Goal: Task Accomplishment & Management: Manage account settings

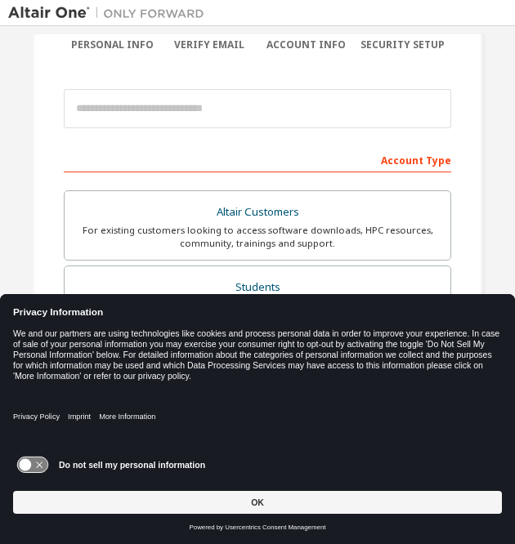
scroll to position [150, 0]
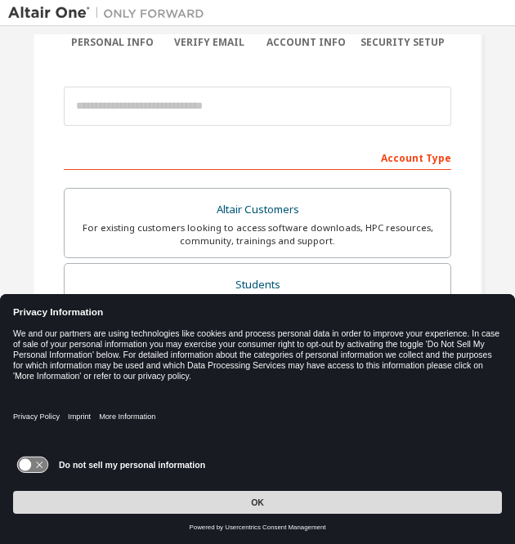
click at [217, 499] on button "OK" at bounding box center [257, 502] width 489 height 23
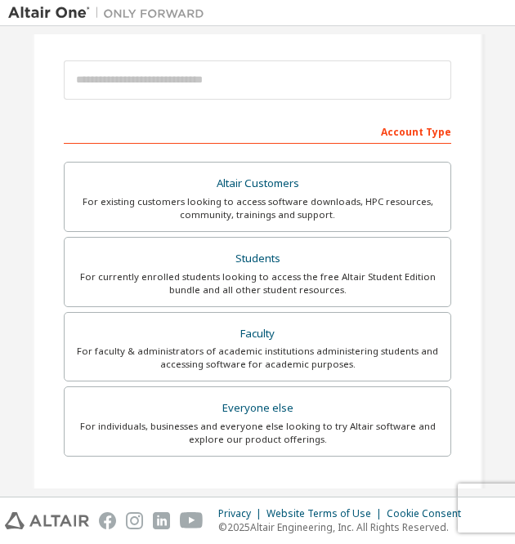
scroll to position [178, 0]
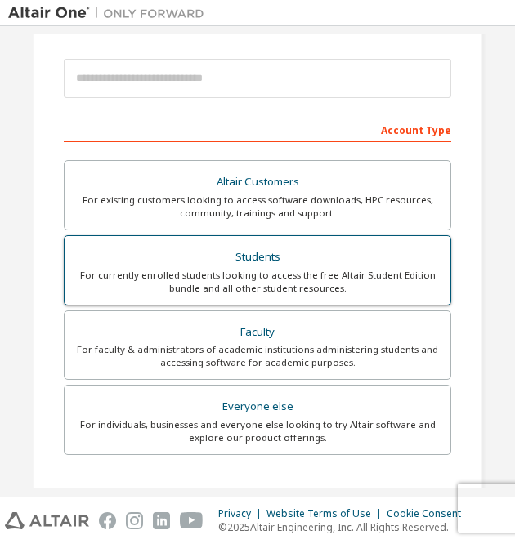
click at [267, 275] on div "For currently enrolled students looking to access the free Altair Student Editi…" at bounding box center [257, 282] width 366 height 26
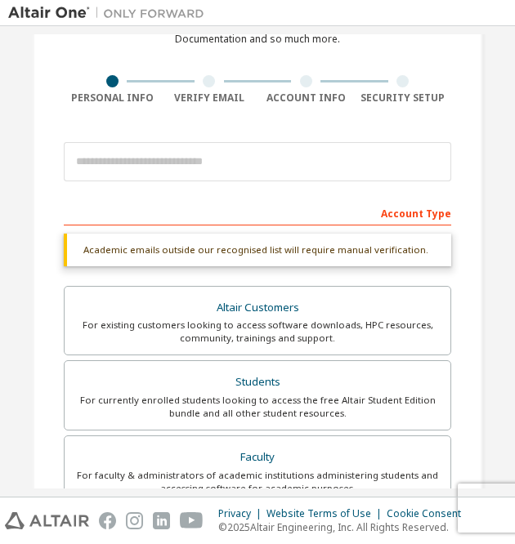
scroll to position [94, 0]
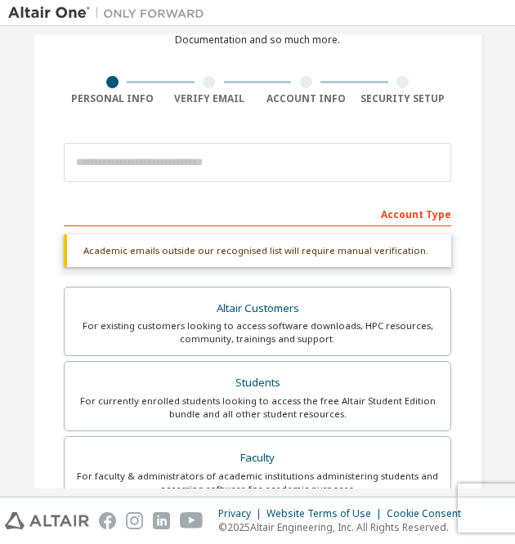
click at [201, 218] on div "Account Type" at bounding box center [257, 213] width 387 height 26
click at [159, 217] on div "Account Type" at bounding box center [257, 213] width 387 height 26
click at [410, 208] on div "Account Type" at bounding box center [257, 213] width 387 height 26
click at [410, 213] on div "Account Type" at bounding box center [257, 213] width 387 height 26
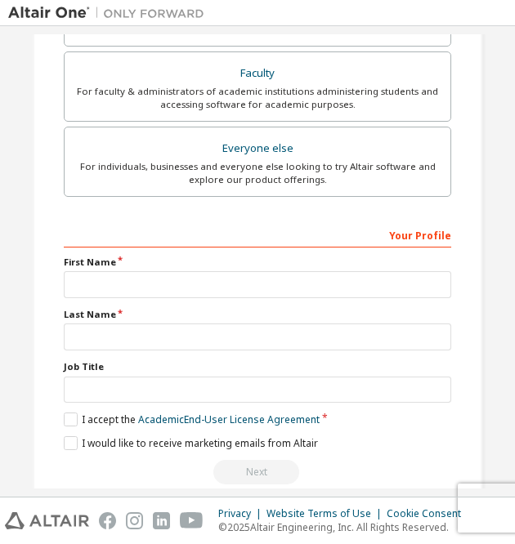
scroll to position [481, 0]
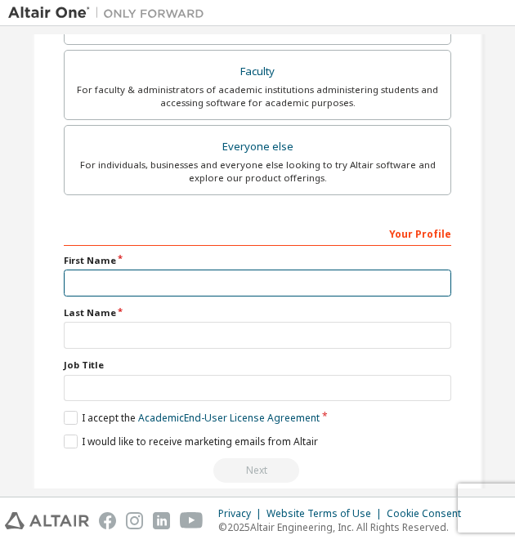
click at [188, 288] on input "text" at bounding box center [257, 283] width 387 height 27
type input "******"
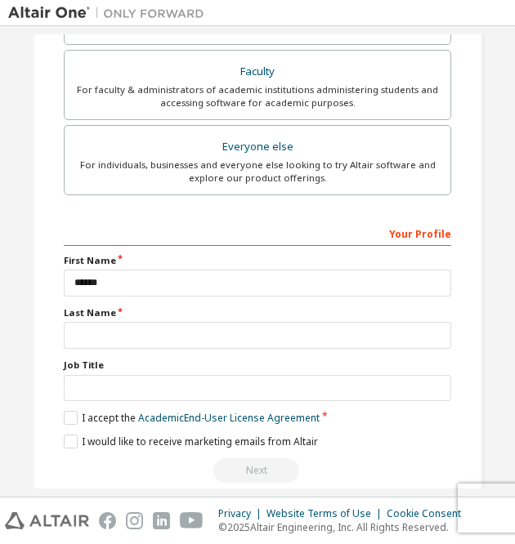
type input "********"
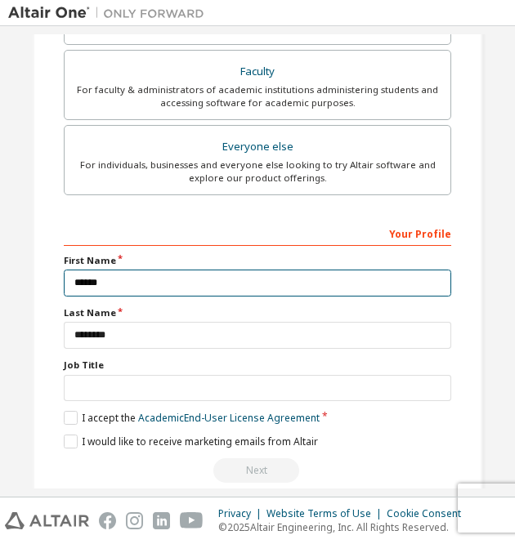
click at [181, 284] on input "******" at bounding box center [257, 283] width 387 height 27
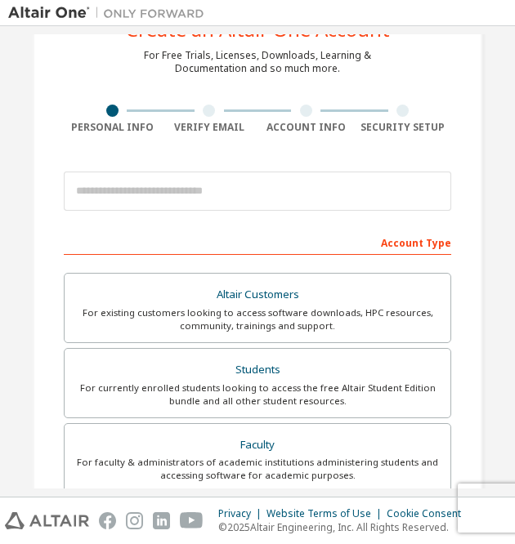
scroll to position [66, 0]
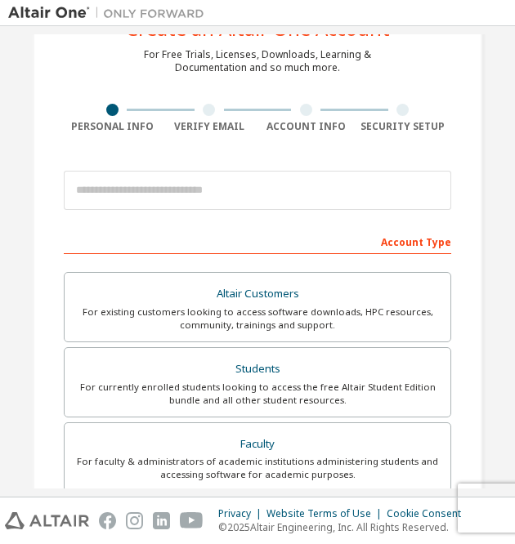
click at [199, 234] on div "Account Type" at bounding box center [257, 241] width 387 height 26
click at [405, 241] on div "Account Type" at bounding box center [257, 241] width 387 height 26
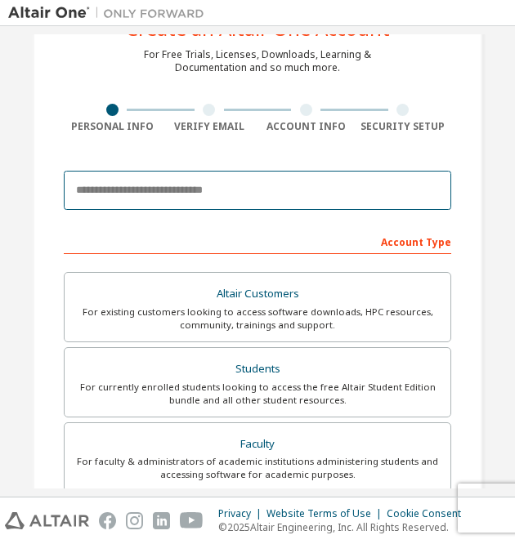
click at [214, 191] on input "email" at bounding box center [257, 190] width 387 height 39
type input "**********"
type input "****"
type input "*******"
click at [222, 190] on input "**********" at bounding box center [257, 190] width 387 height 39
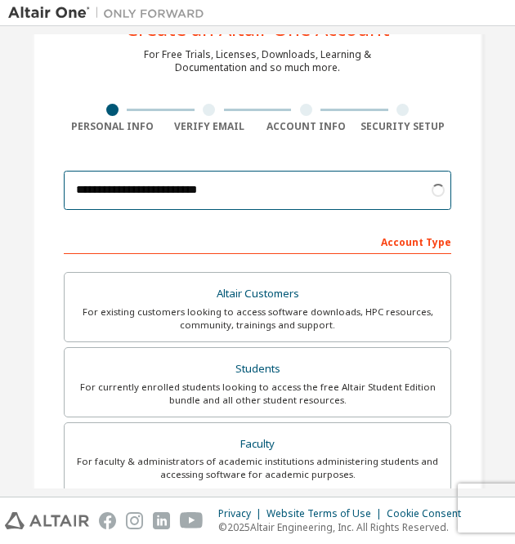
type input "**********"
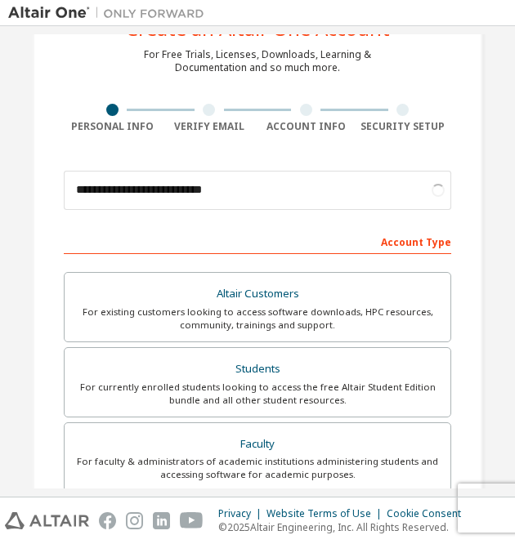
click at [26, 227] on div "**********" at bounding box center [257, 427] width 489 height 919
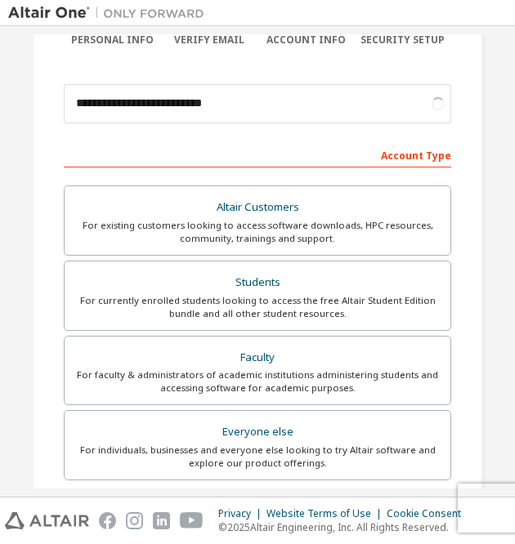
scroll to position [213, 0]
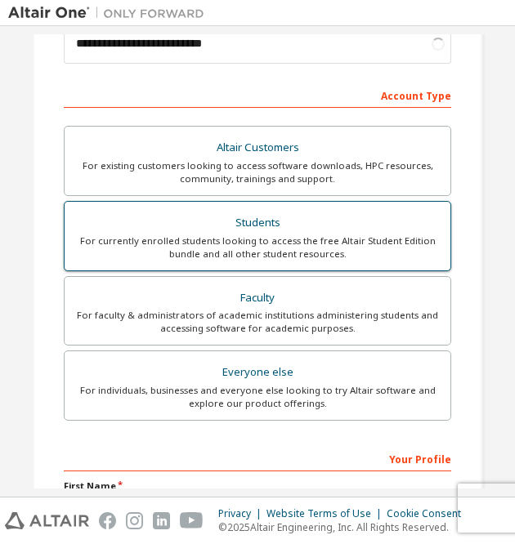
click at [186, 230] on div "Students" at bounding box center [257, 223] width 366 height 23
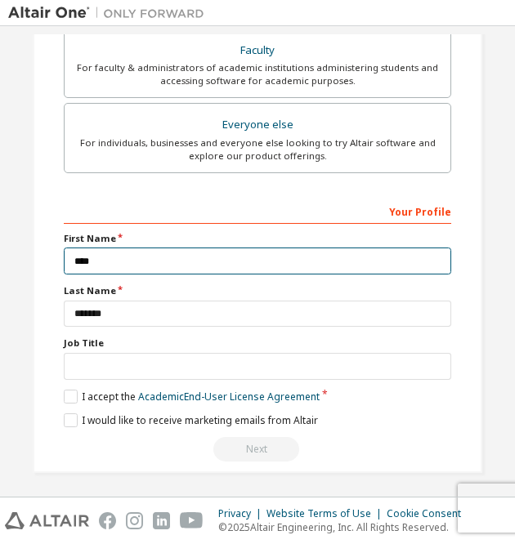
click at [128, 263] on input "****" at bounding box center [257, 261] width 387 height 27
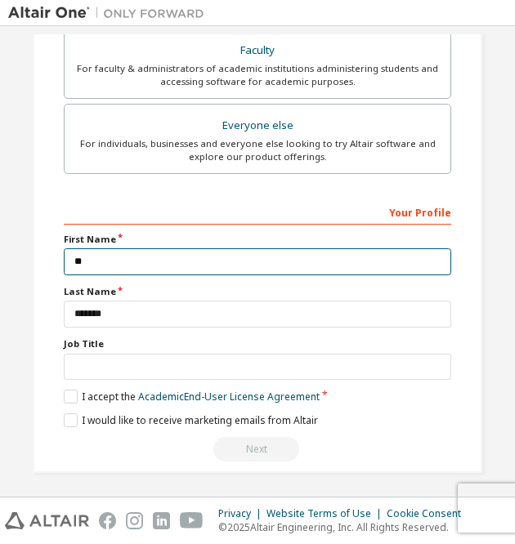
type input "*"
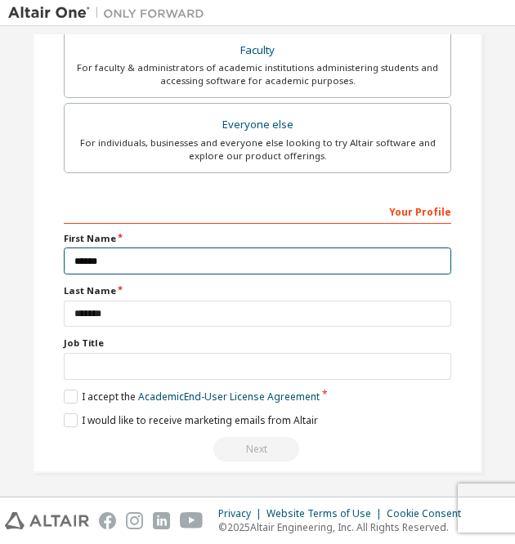
type input "******"
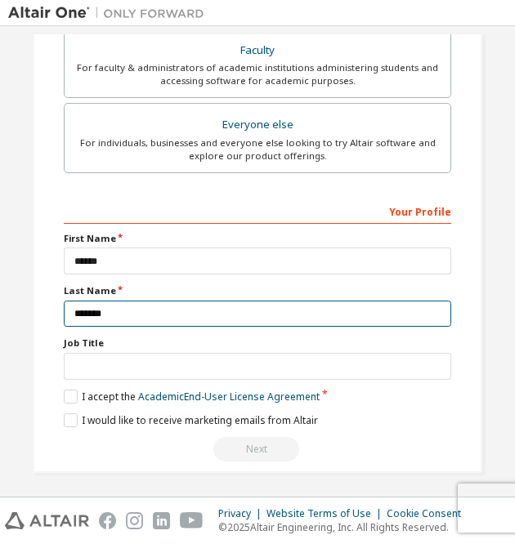
click at [78, 306] on input "*******" at bounding box center [257, 314] width 387 height 27
click at [138, 319] on input "******" at bounding box center [257, 314] width 387 height 27
type input "*"
type input "********"
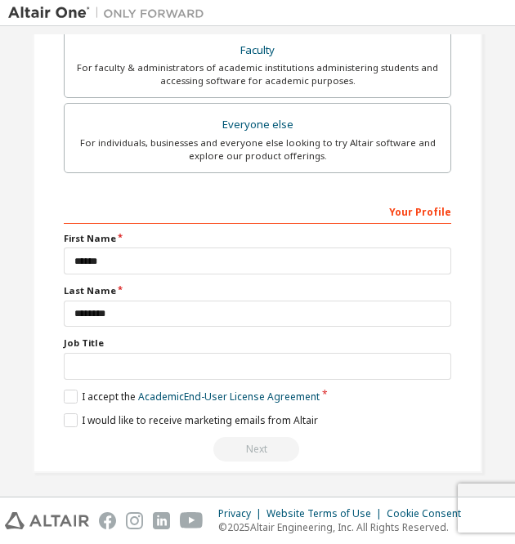
click at [33, 365] on div "**********" at bounding box center [258, 33] width 450 height 879
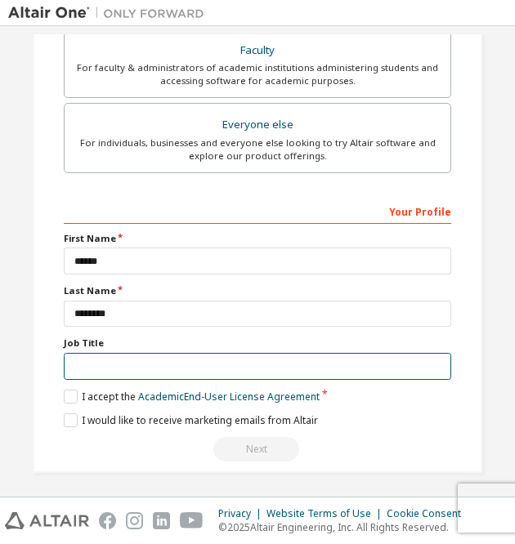
click at [124, 362] on input "text" at bounding box center [257, 366] width 387 height 27
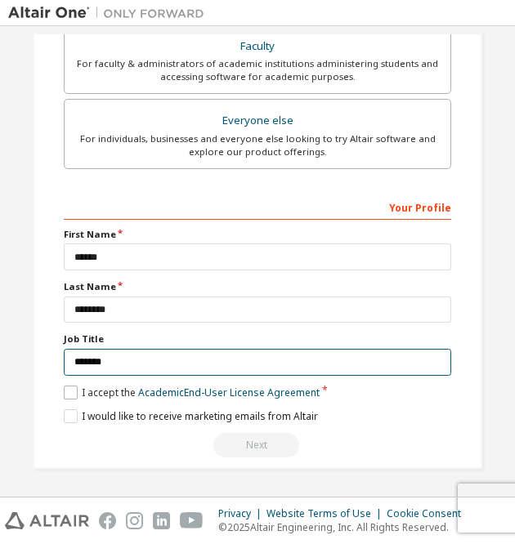
type input "*******"
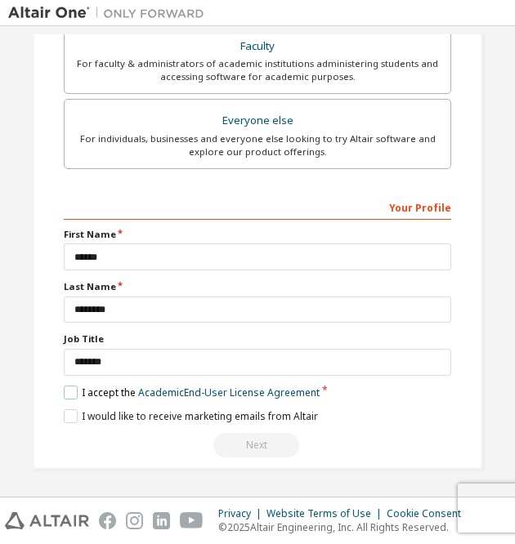
click at [67, 391] on label "I accept the Academic End-User License Agreement" at bounding box center [192, 393] width 256 height 14
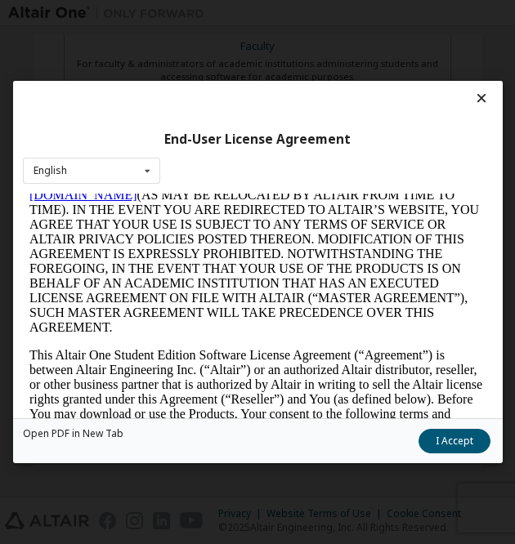
scroll to position [187, 0]
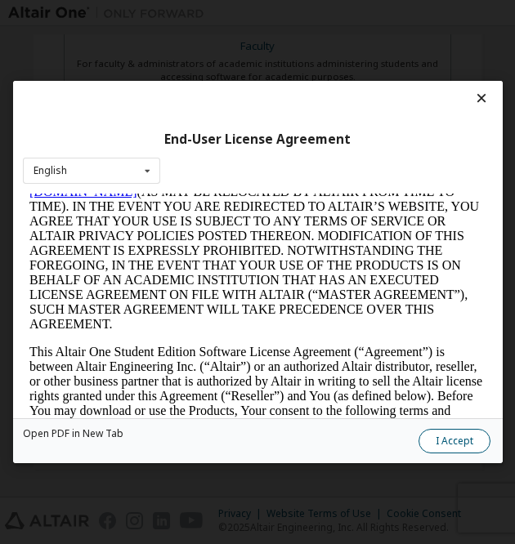
click at [454, 448] on button "I Accept" at bounding box center [454, 441] width 72 height 25
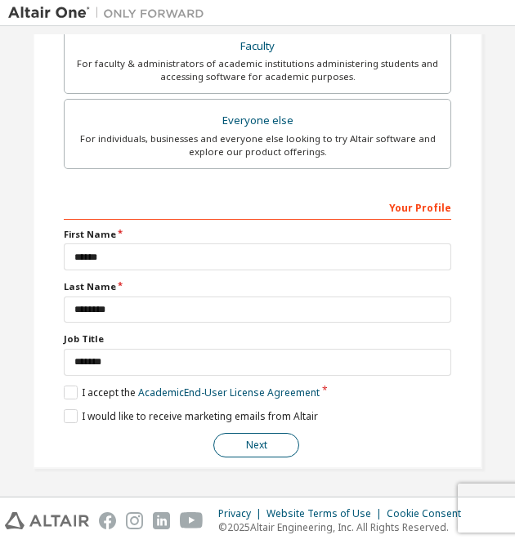
click at [256, 445] on button "Next" at bounding box center [256, 445] width 86 height 25
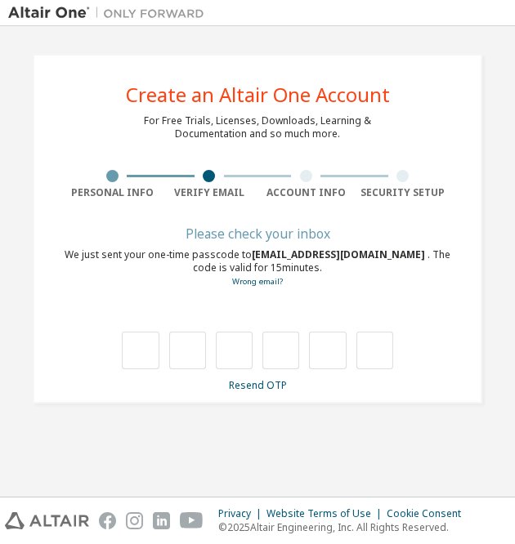
scroll to position [0, 0]
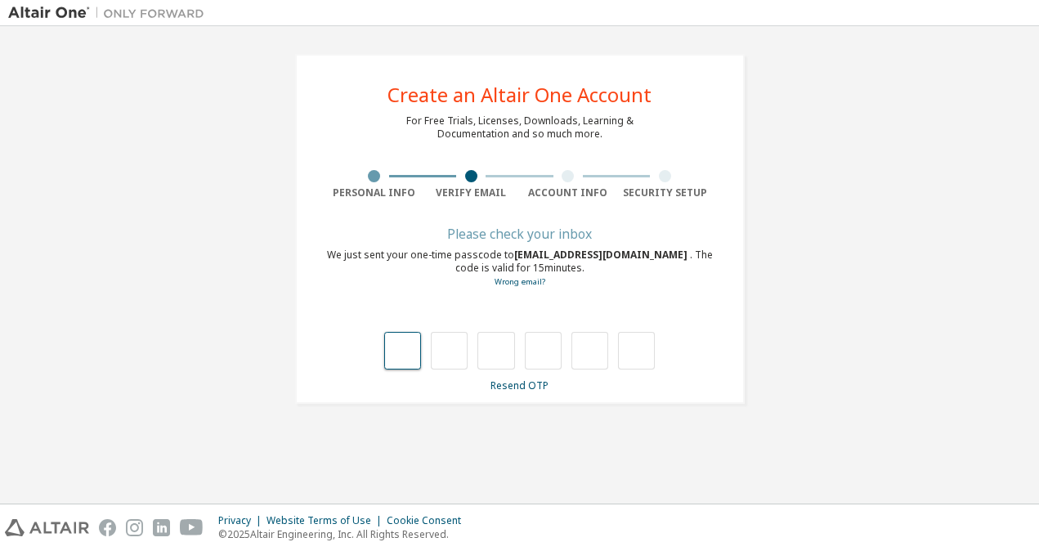
click at [396, 344] on input "text" at bounding box center [402, 351] width 37 height 38
type input "*"
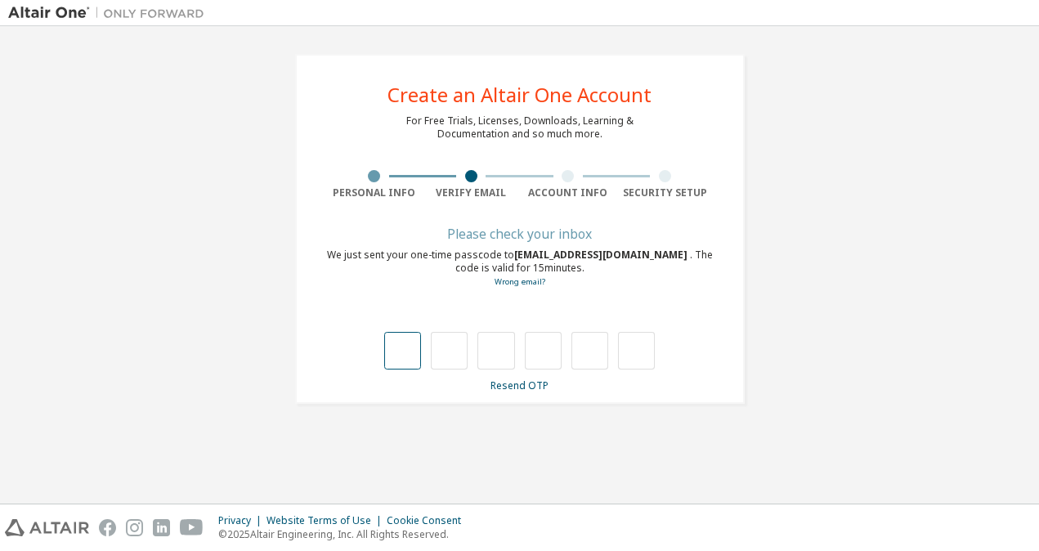
type input "*"
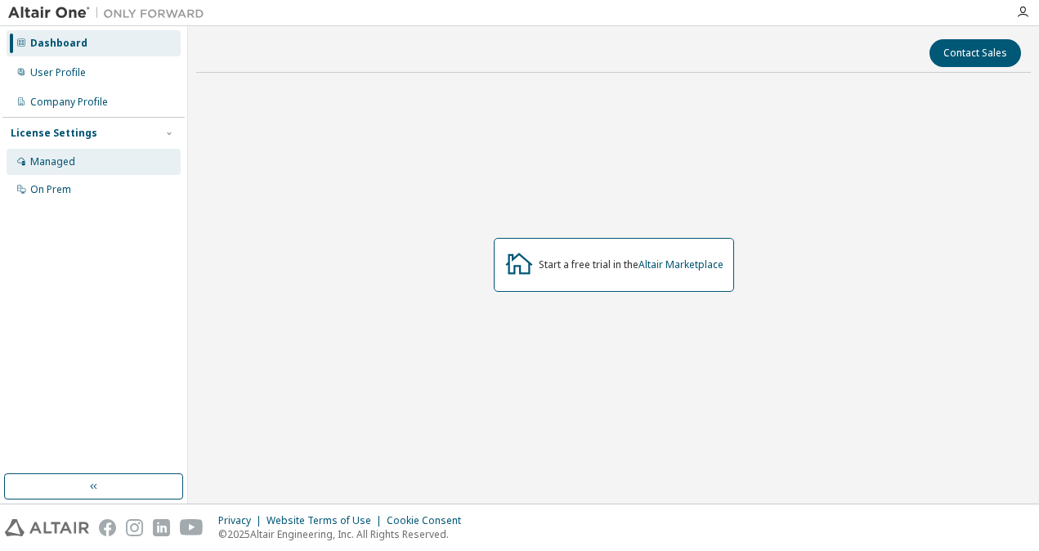
click at [52, 159] on div "Managed" at bounding box center [52, 161] width 45 height 13
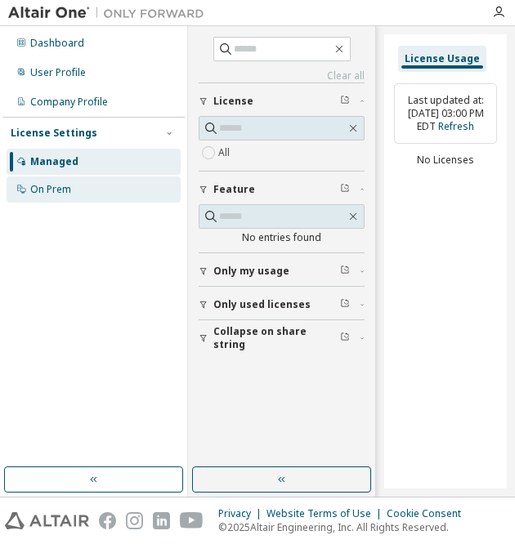
click at [45, 199] on div "On Prem" at bounding box center [94, 190] width 174 height 26
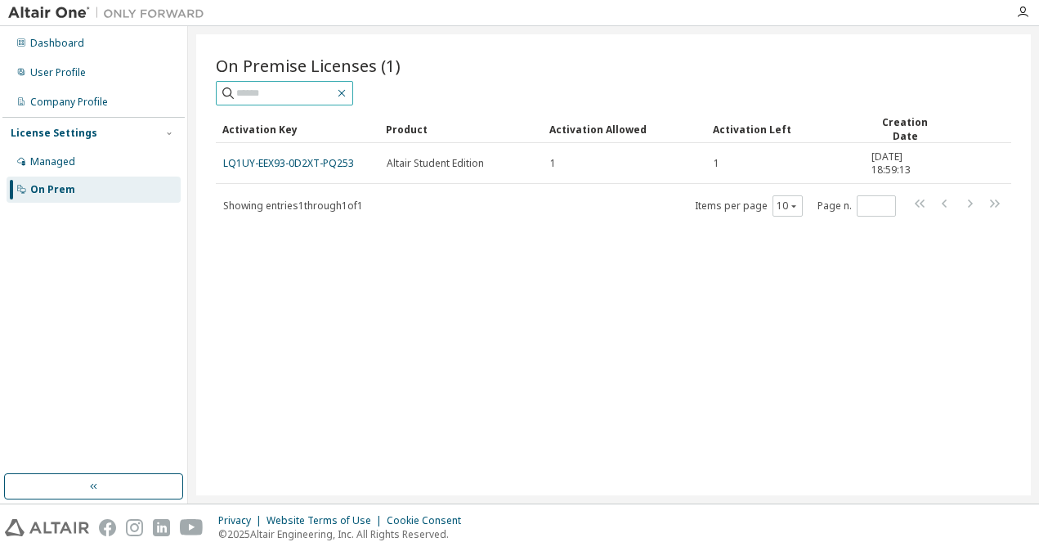
click at [346, 94] on icon "button" at bounding box center [341, 93] width 7 height 7
click at [47, 38] on div "Dashboard" at bounding box center [57, 43] width 54 height 13
click at [64, 15] on img at bounding box center [110, 13] width 204 height 16
click at [1018, 8] on icon "button" at bounding box center [1022, 12] width 13 height 13
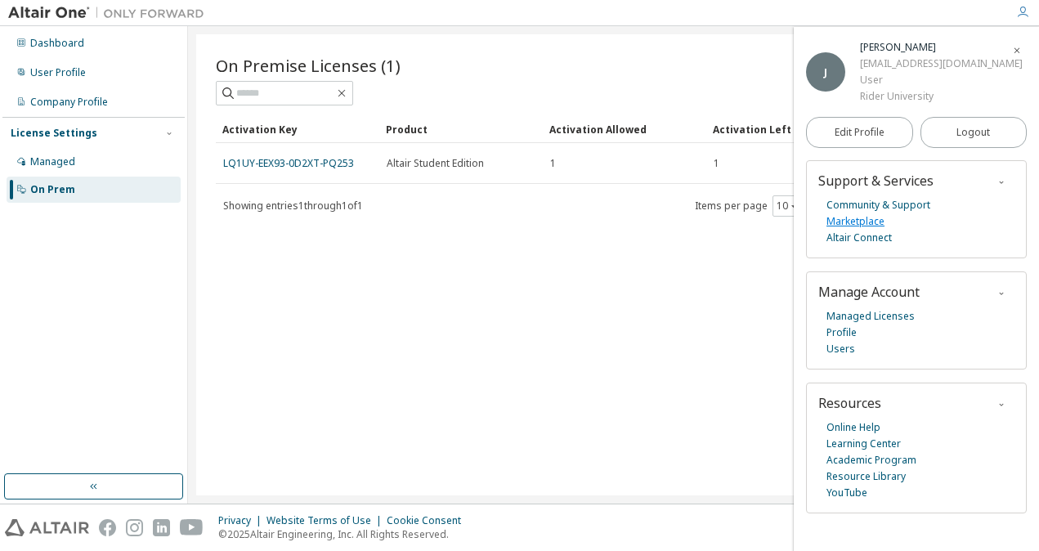
click at [856, 222] on link "Marketplace" at bounding box center [855, 221] width 58 height 16
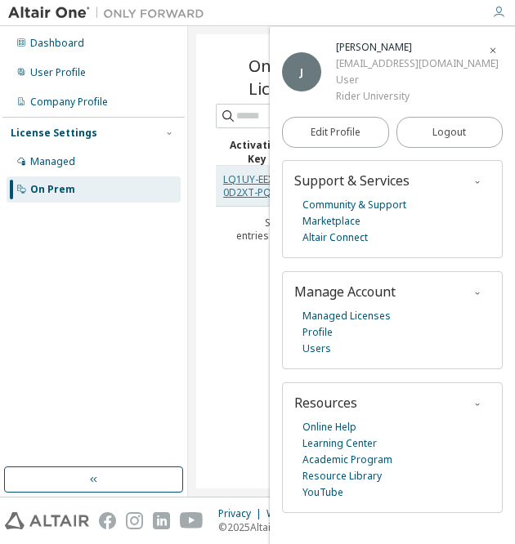
click at [242, 189] on link "LQ1UY-EEX93-0D2XT-PQ253" at bounding box center [255, 185] width 65 height 27
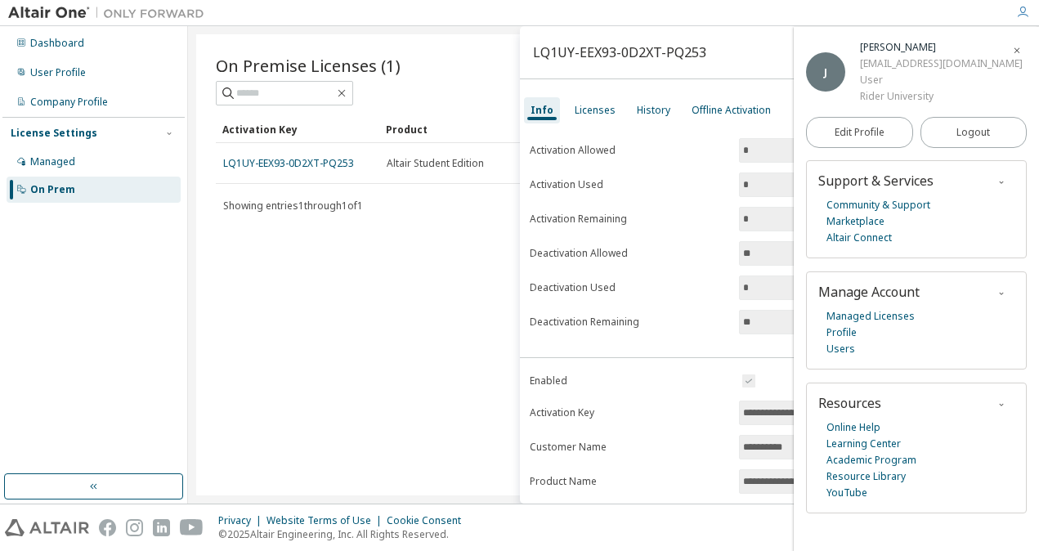
click at [449, 299] on div "On Premise Licenses (1) Clear Load Save Save As Field Operator Value Select fil…" at bounding box center [613, 264] width 835 height 461
click at [1021, 46] on icon "button" at bounding box center [1017, 51] width 10 height 10
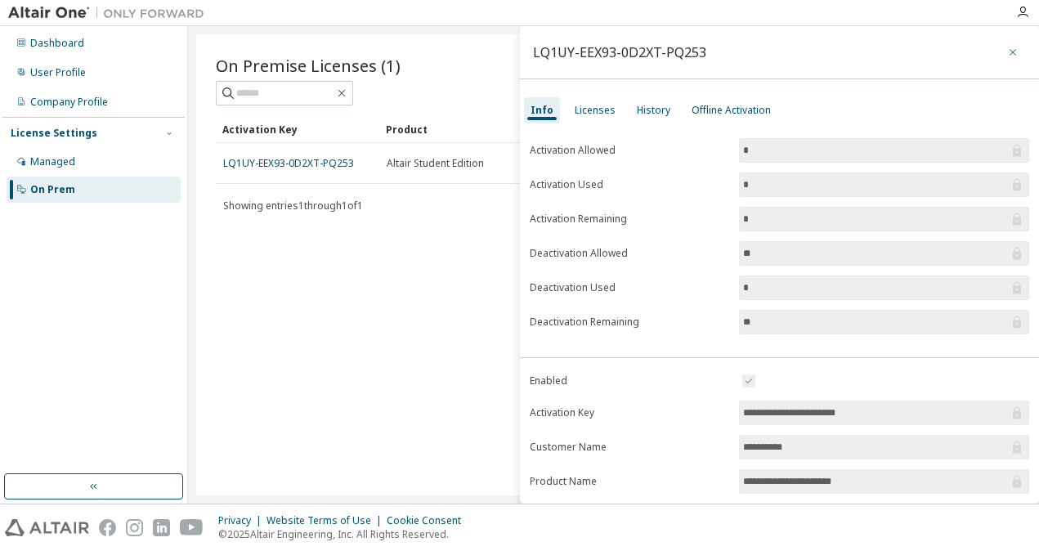
click at [1002, 45] on button "button" at bounding box center [1013, 52] width 26 height 26
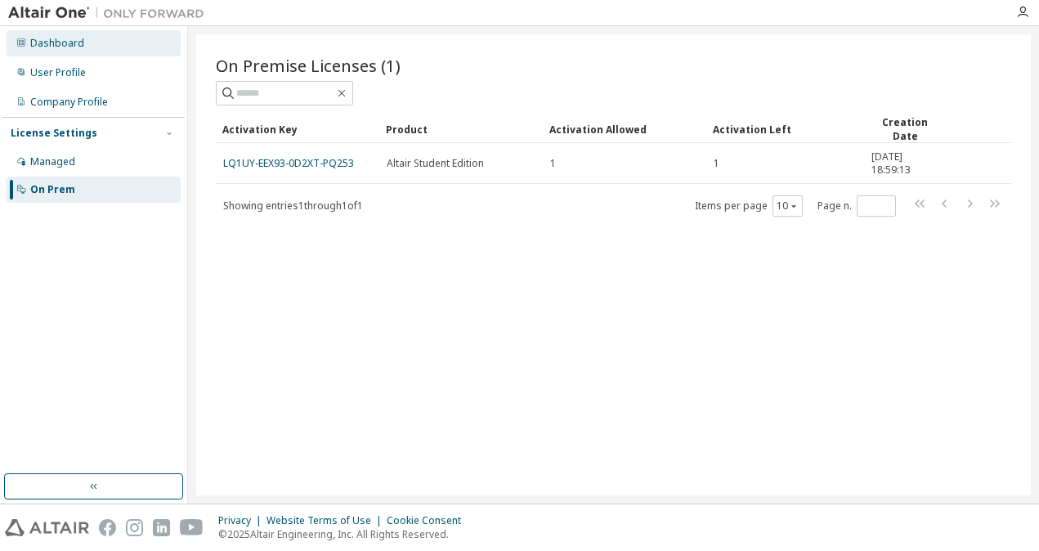
click at [42, 41] on div "Dashboard" at bounding box center [57, 43] width 54 height 13
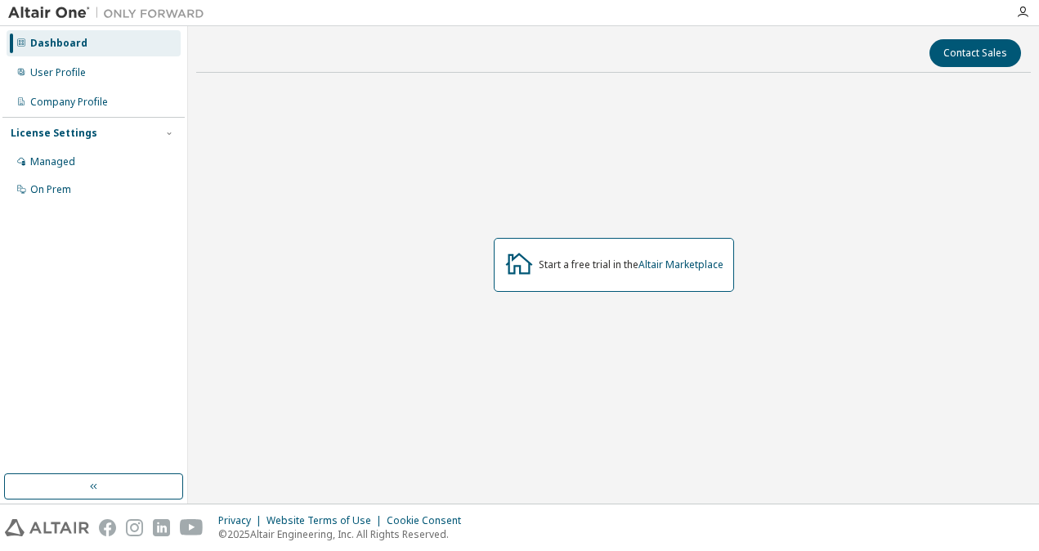
click at [36, 47] on div "Dashboard" at bounding box center [58, 43] width 57 height 13
click at [67, 73] on div "User Profile" at bounding box center [58, 72] width 56 height 13
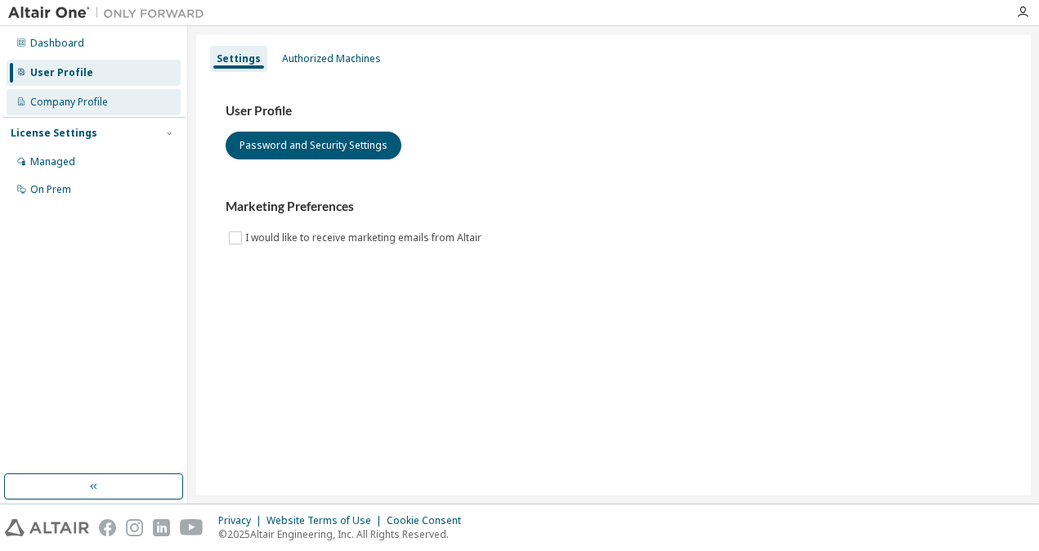
click at [68, 110] on div "Company Profile" at bounding box center [94, 102] width 174 height 26
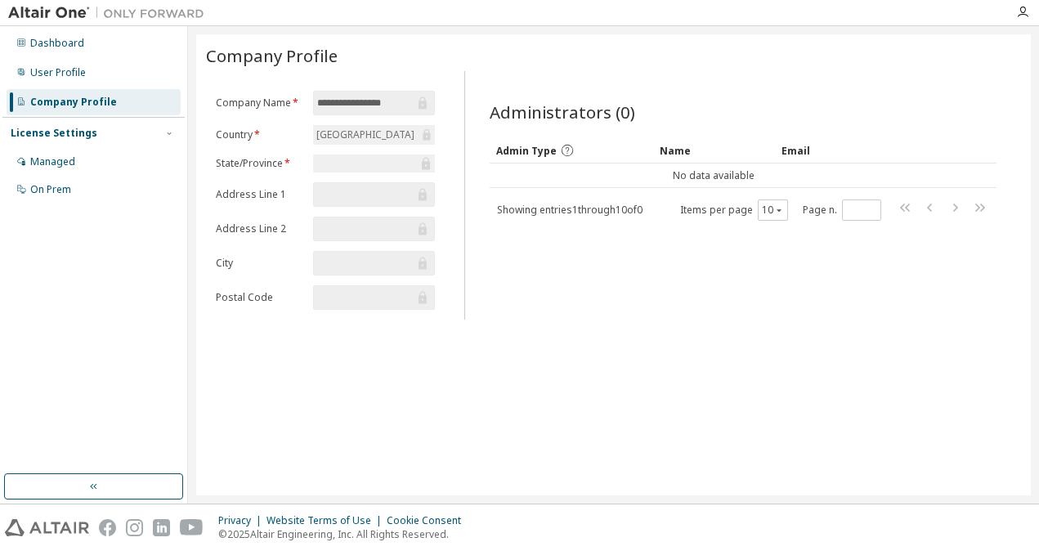
click at [63, 145] on div "License Settings Managed On Prem" at bounding box center [93, 160] width 182 height 87
click at [65, 163] on div "Managed" at bounding box center [52, 161] width 45 height 13
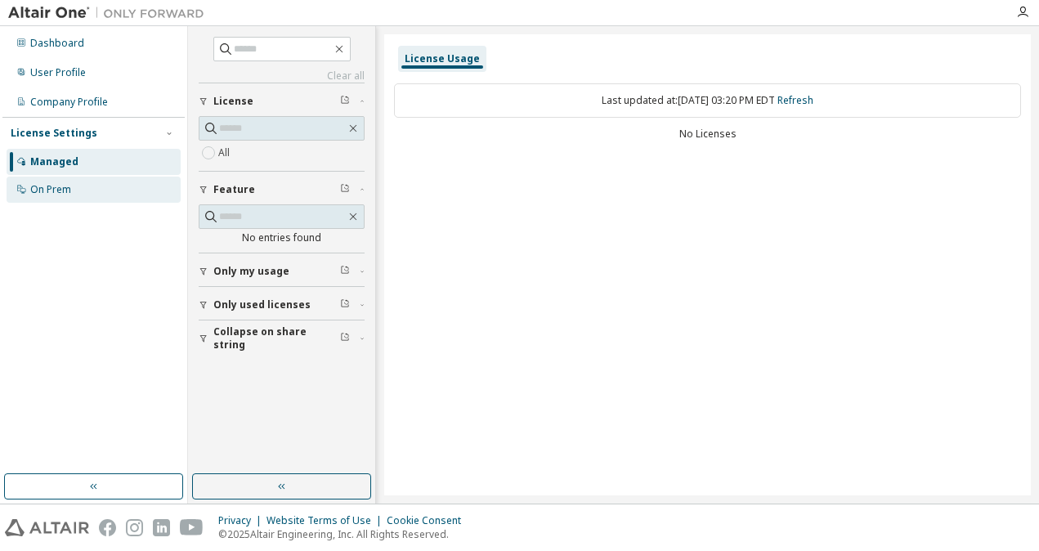
click at [76, 188] on div "On Prem" at bounding box center [94, 190] width 174 height 26
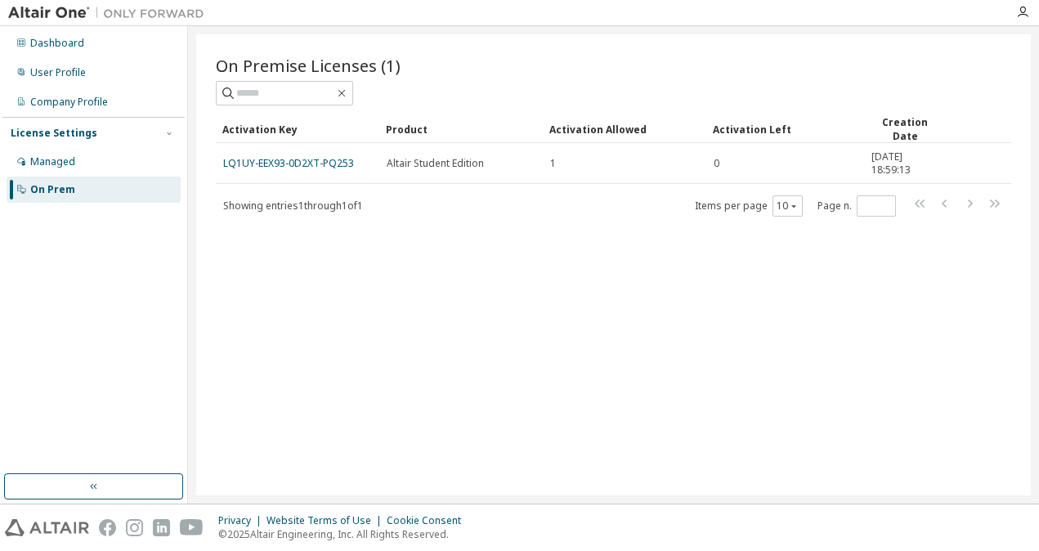
click at [51, 7] on img at bounding box center [110, 13] width 204 height 16
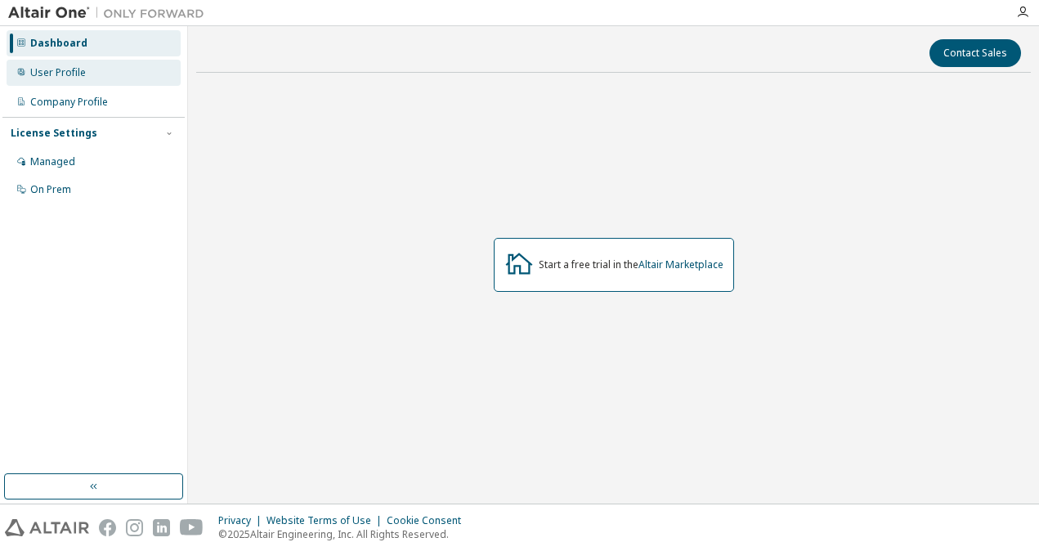
click at [58, 69] on div "User Profile" at bounding box center [58, 72] width 56 height 13
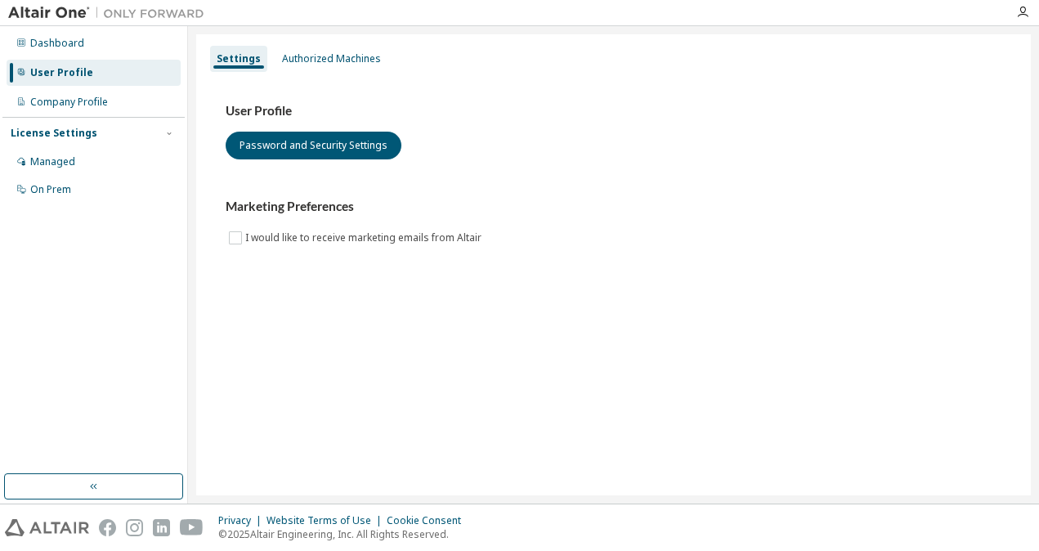
click at [66, 88] on div "Dashboard User Profile Company Profile License Settings Managed On Prem" at bounding box center [93, 117] width 182 height 176
click at [72, 101] on div "Company Profile" at bounding box center [69, 102] width 78 height 13
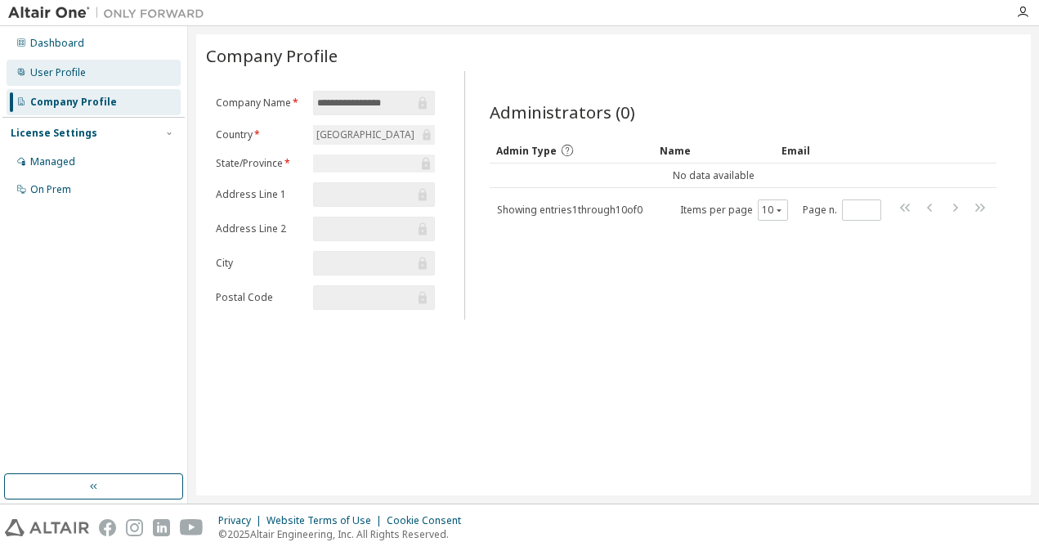
click at [59, 75] on div "User Profile" at bounding box center [58, 72] width 56 height 13
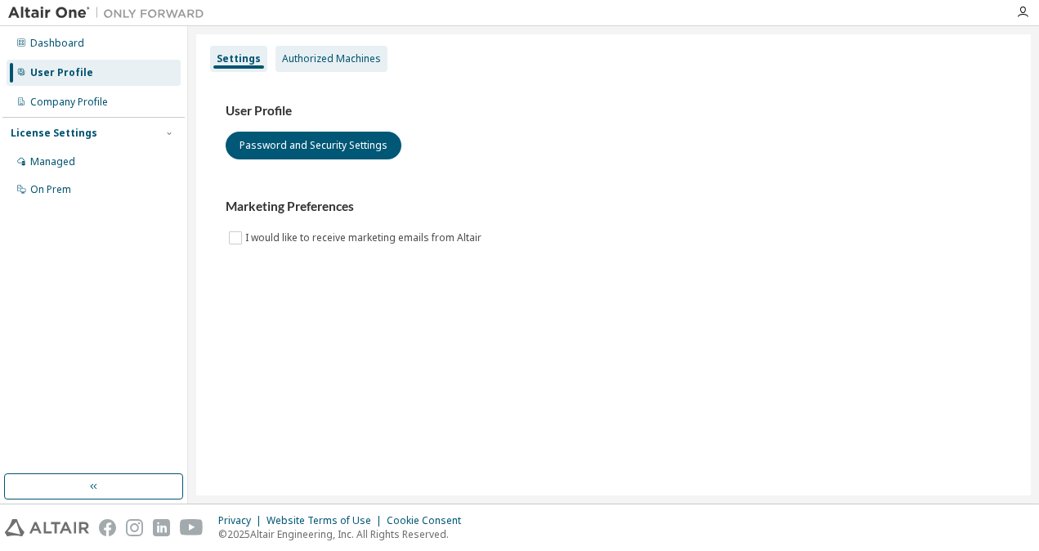
click at [316, 61] on div "Authorized Machines" at bounding box center [331, 58] width 99 height 13
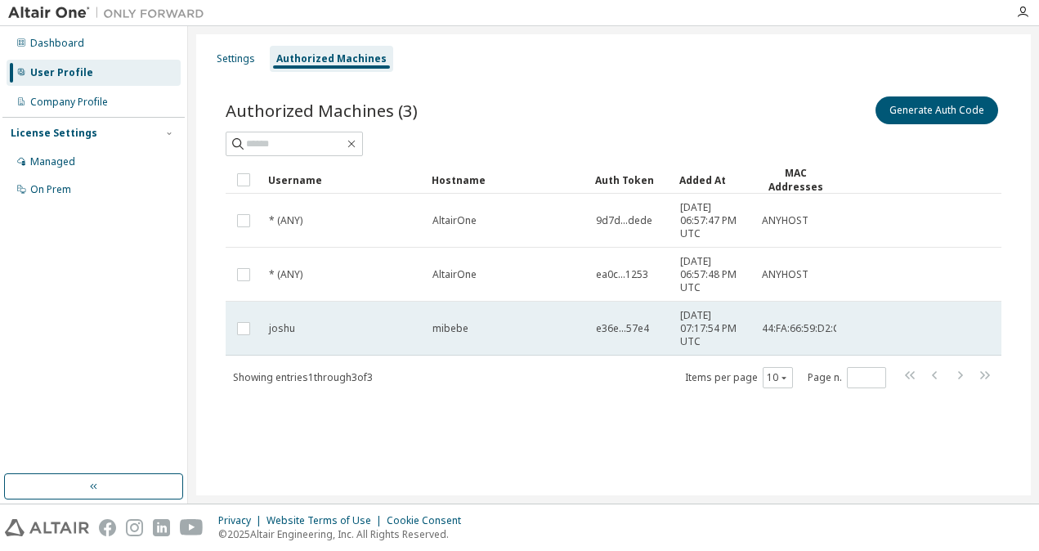
click at [441, 333] on span "mibebe" at bounding box center [450, 328] width 36 height 13
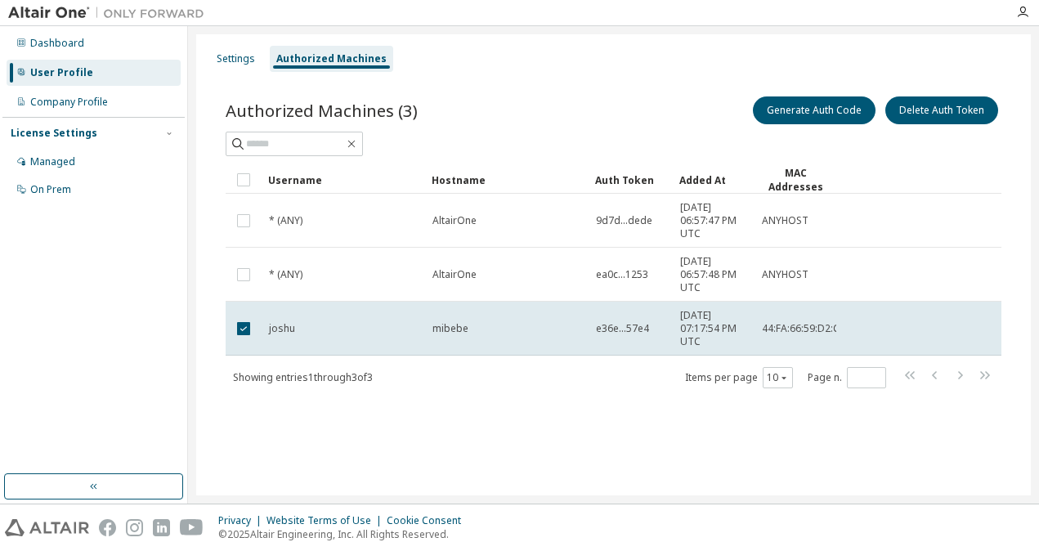
click at [441, 333] on span "mibebe" at bounding box center [450, 328] width 36 height 13
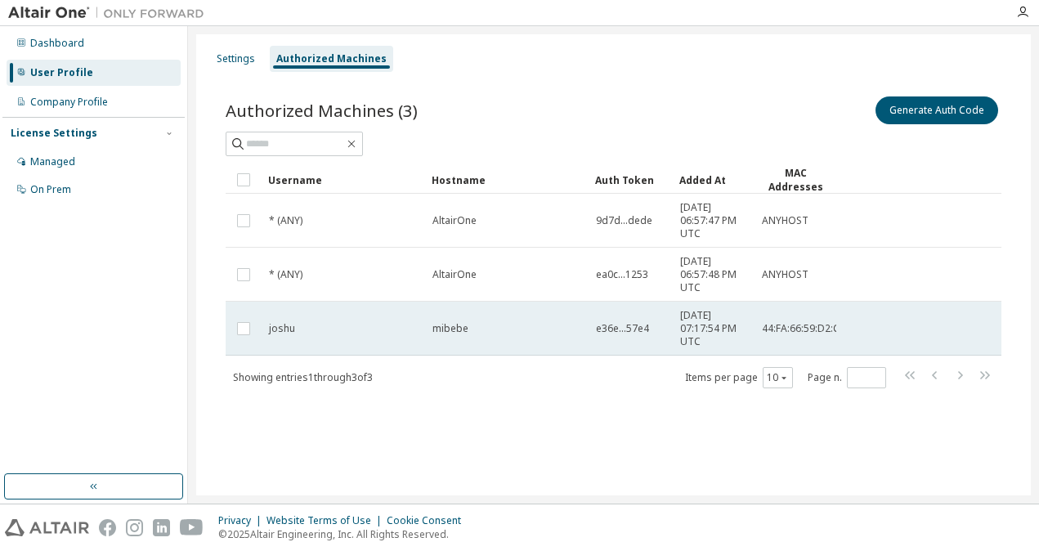
click at [502, 323] on div "mibebe" at bounding box center [506, 328] width 149 height 13
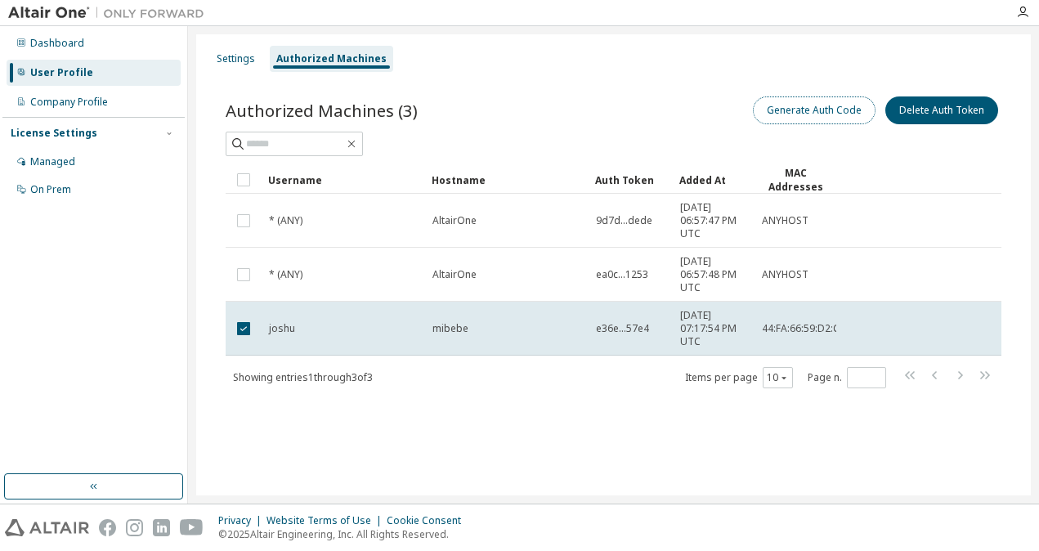
click at [514, 114] on button "Generate Auth Code" at bounding box center [814, 110] width 123 height 28
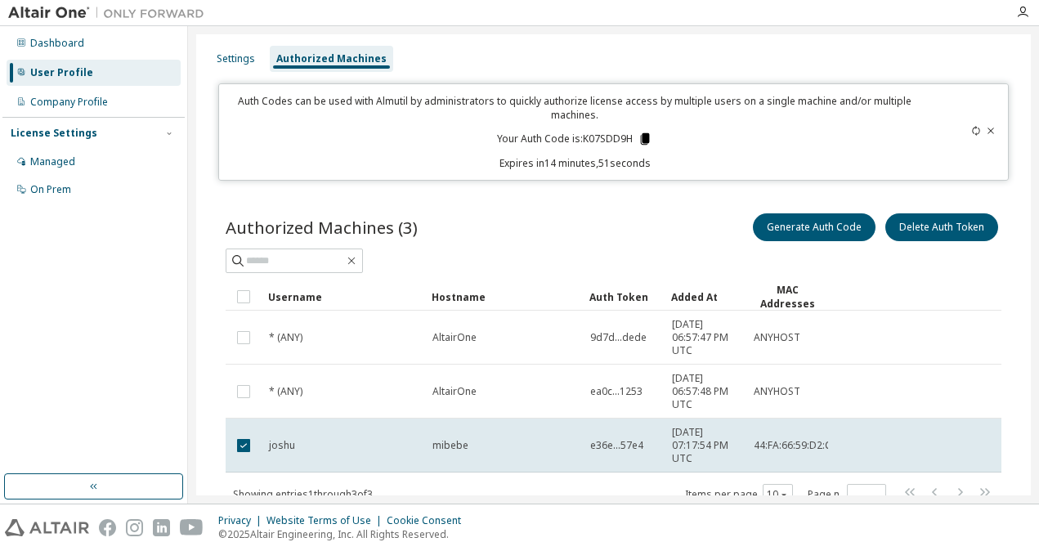
click at [514, 136] on icon at bounding box center [645, 138] width 9 height 11
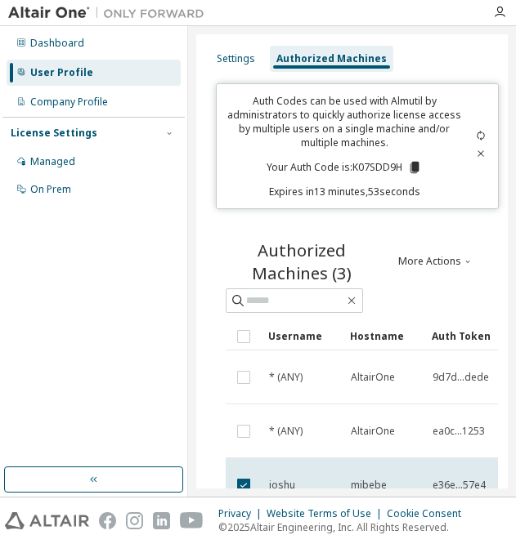
click at [347, 141] on p "Auth Codes can be used with Almutil by administrators to quickly authorize lice…" at bounding box center [343, 122] width 235 height 56
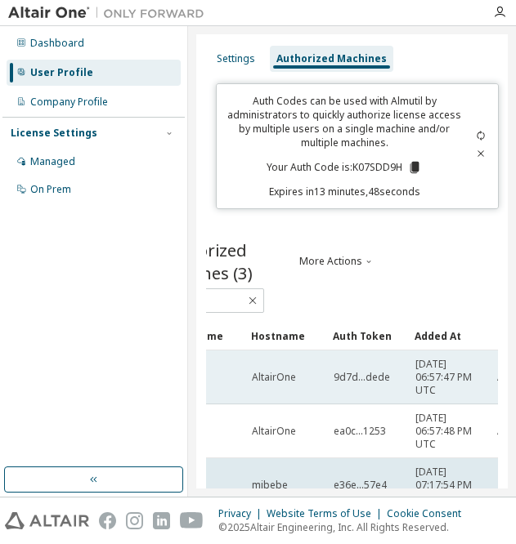
scroll to position [0, 112]
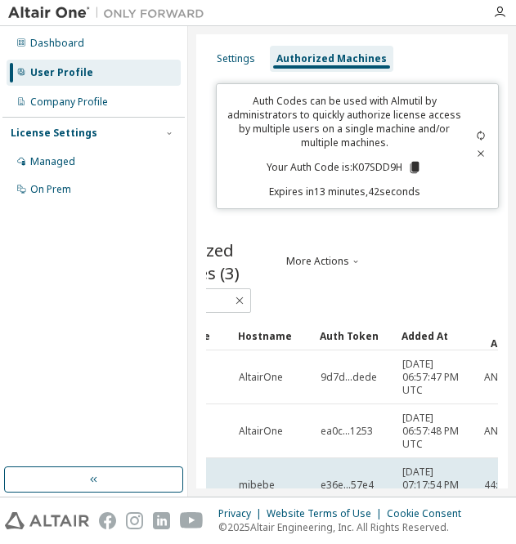
click at [370, 236] on div "Authorized Machines (3) More Actions Generate Auth Code Delete Auth Token Clear…" at bounding box center [352, 405] width 292 height 372
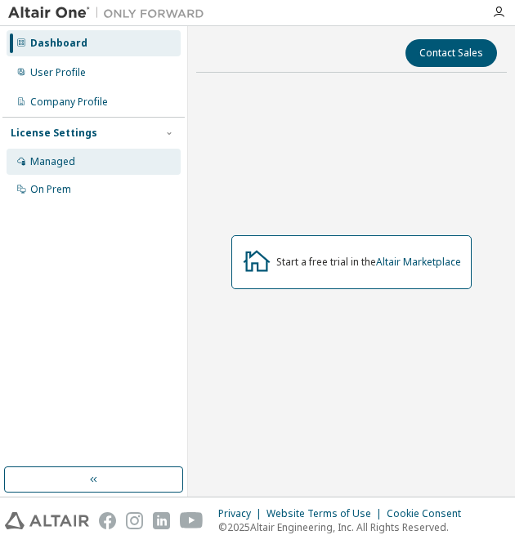
click at [62, 158] on div "Managed" at bounding box center [52, 161] width 45 height 13
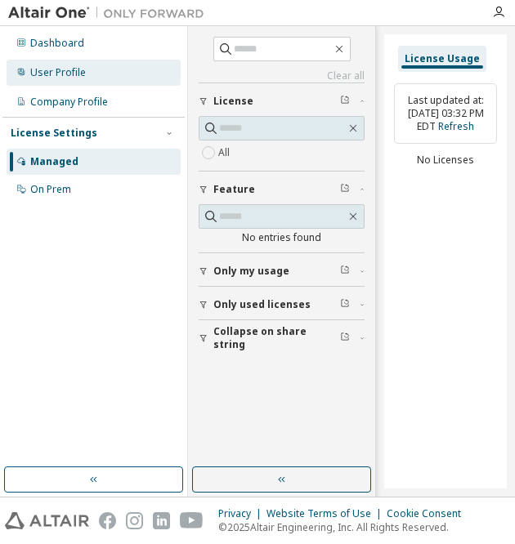
click at [53, 74] on div "User Profile" at bounding box center [58, 72] width 56 height 13
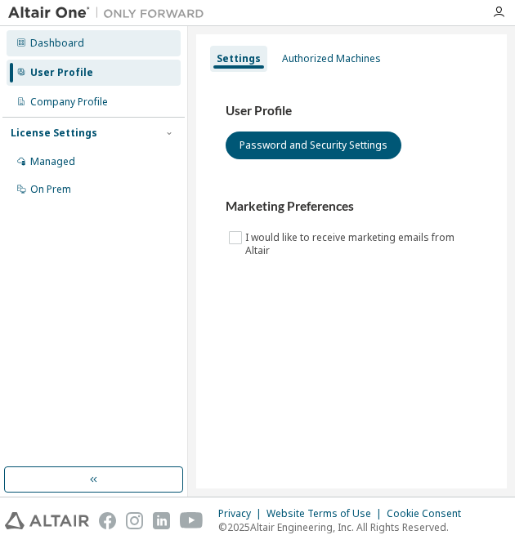
click at [70, 45] on div "Dashboard" at bounding box center [57, 43] width 54 height 13
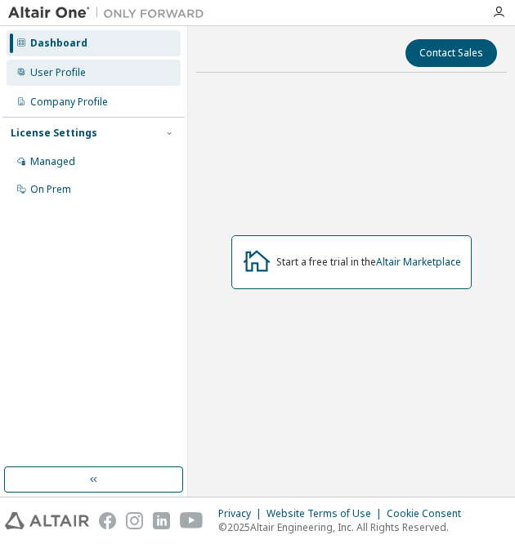
click at [69, 73] on div "User Profile" at bounding box center [58, 72] width 56 height 13
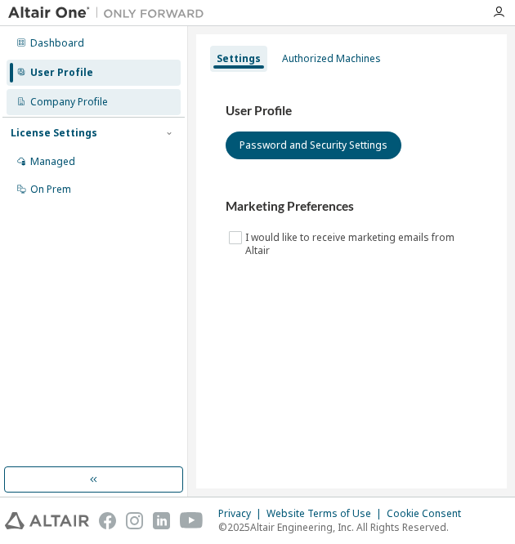
click at [71, 90] on div "Company Profile" at bounding box center [94, 102] width 174 height 26
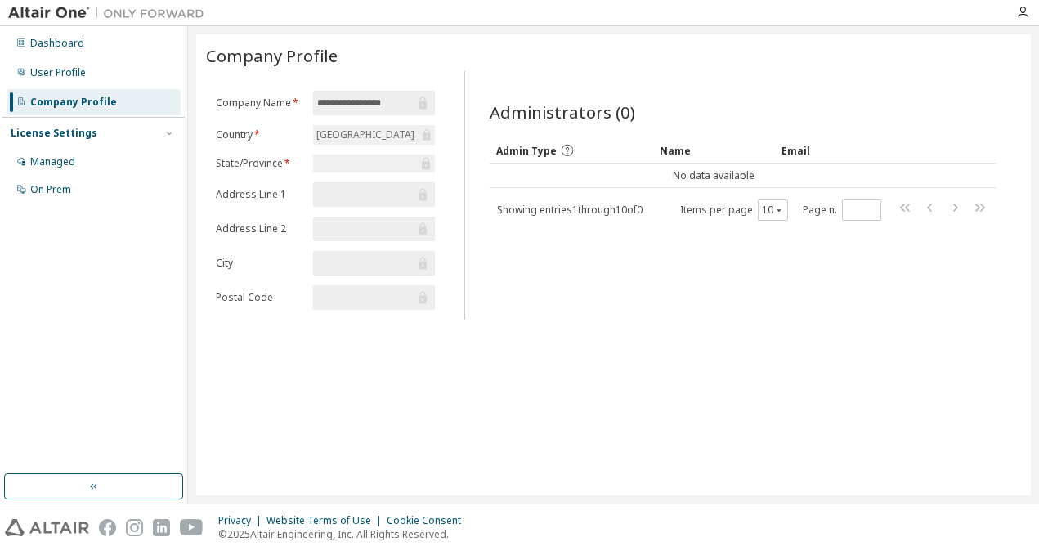
click at [377, 176] on form "**********" at bounding box center [325, 200] width 219 height 219
click at [345, 160] on div at bounding box center [374, 163] width 122 height 18
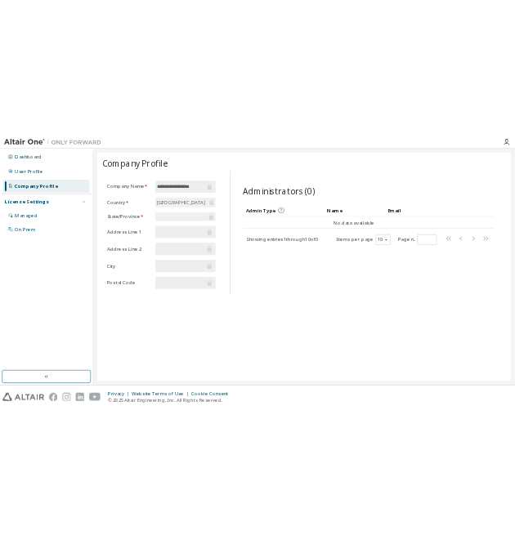
scroll to position [0, 17]
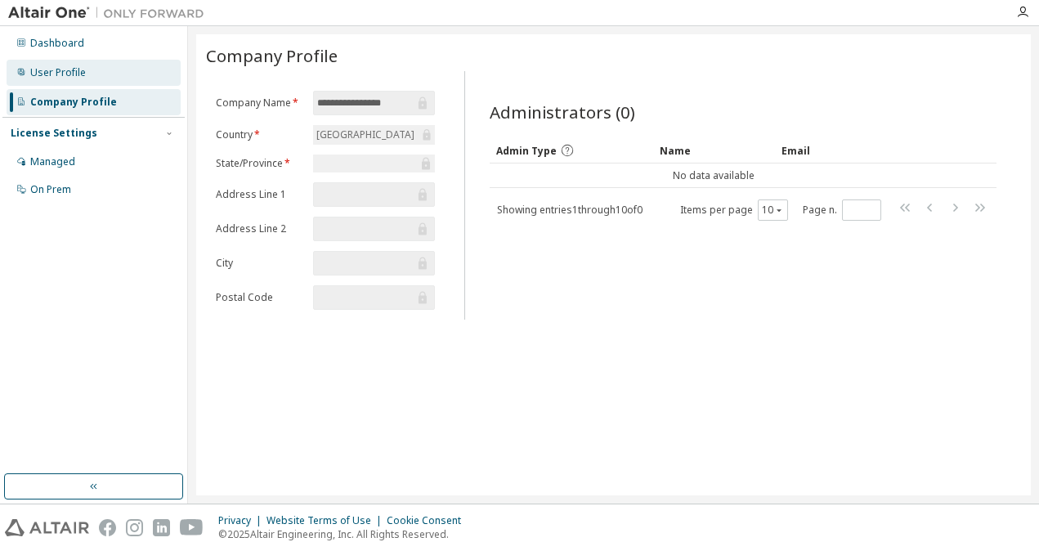
click at [80, 67] on div "User Profile" at bounding box center [58, 72] width 56 height 13
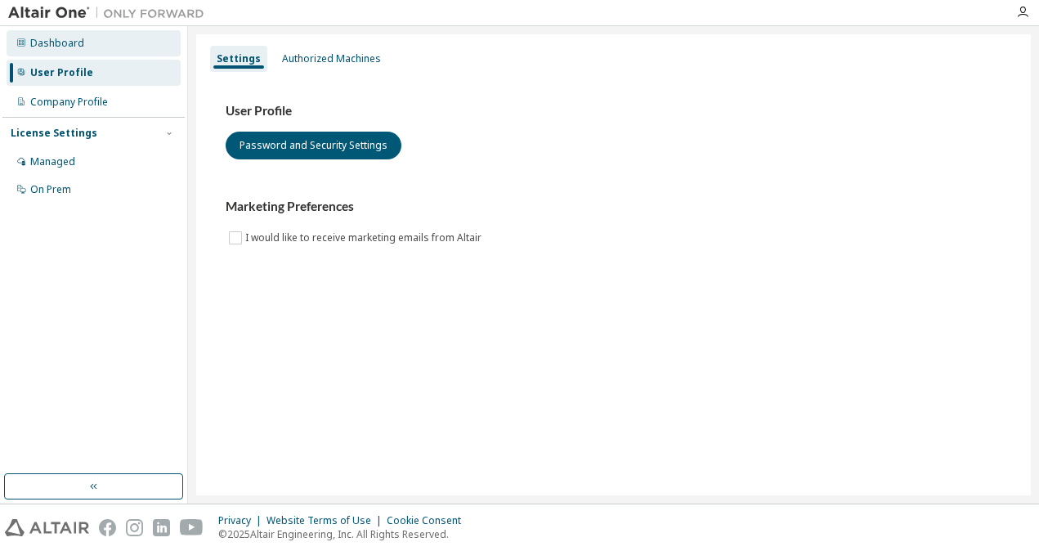
click at [78, 43] on div "Dashboard" at bounding box center [57, 43] width 54 height 13
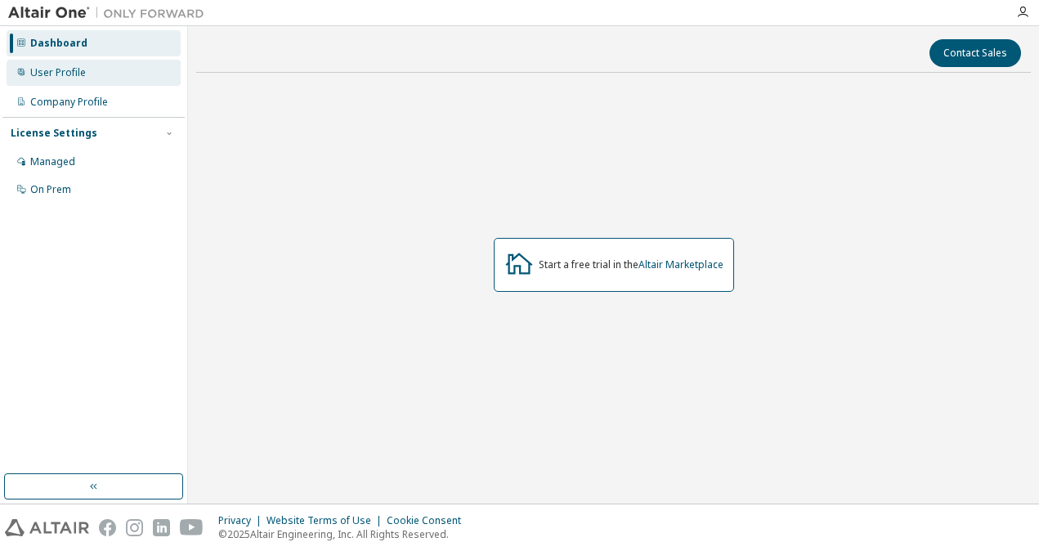
click at [77, 76] on div "User Profile" at bounding box center [58, 72] width 56 height 13
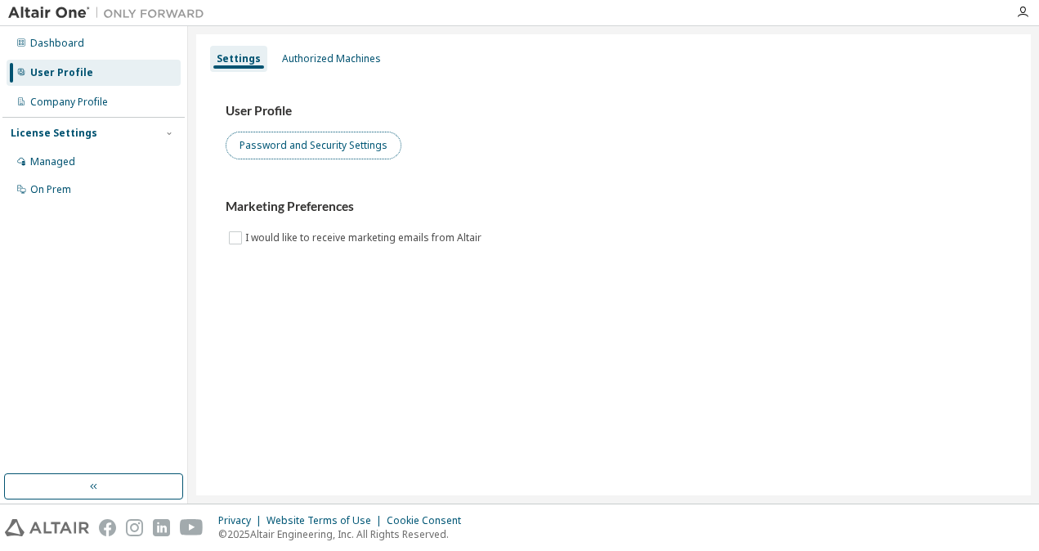
click at [325, 156] on button "Password and Security Settings" at bounding box center [314, 146] width 176 height 28
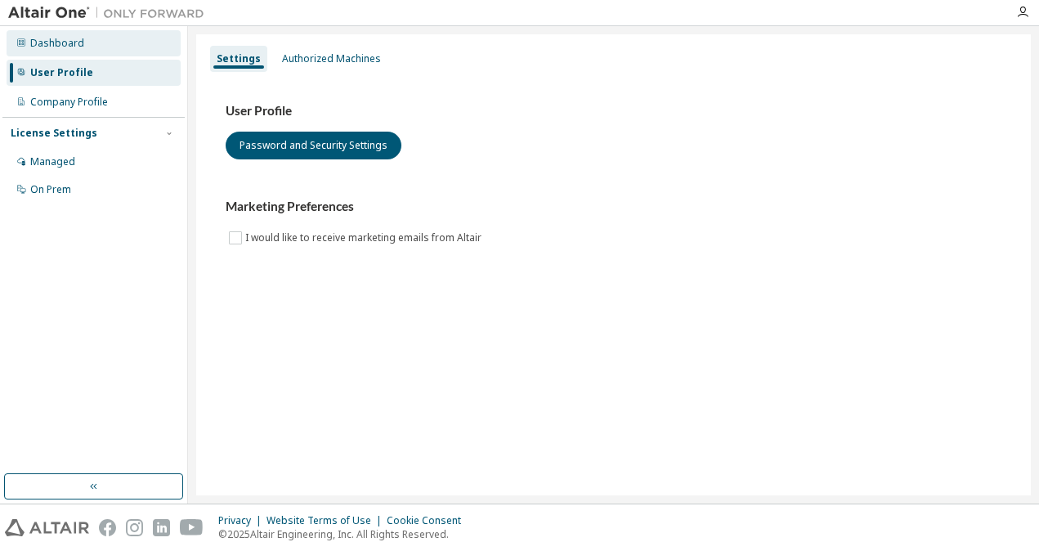
click at [51, 33] on div "Dashboard" at bounding box center [94, 43] width 174 height 26
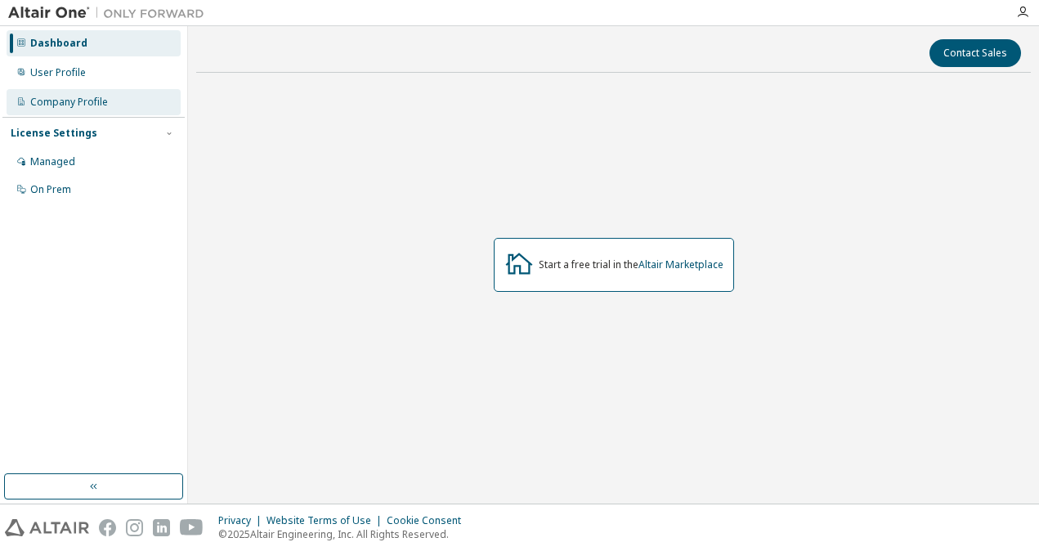
click at [39, 101] on div "Company Profile" at bounding box center [69, 102] width 78 height 13
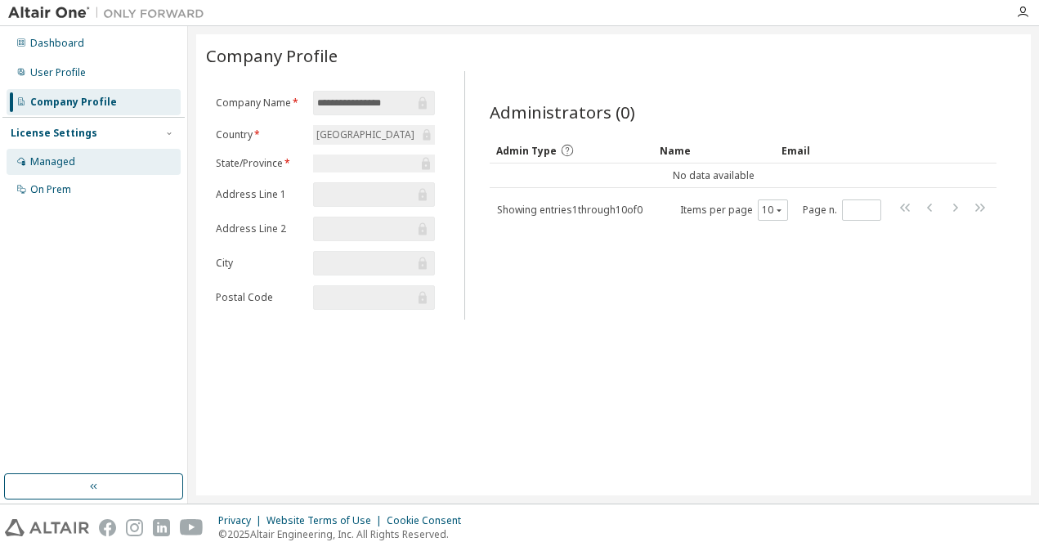
click at [38, 159] on div "Managed" at bounding box center [52, 161] width 45 height 13
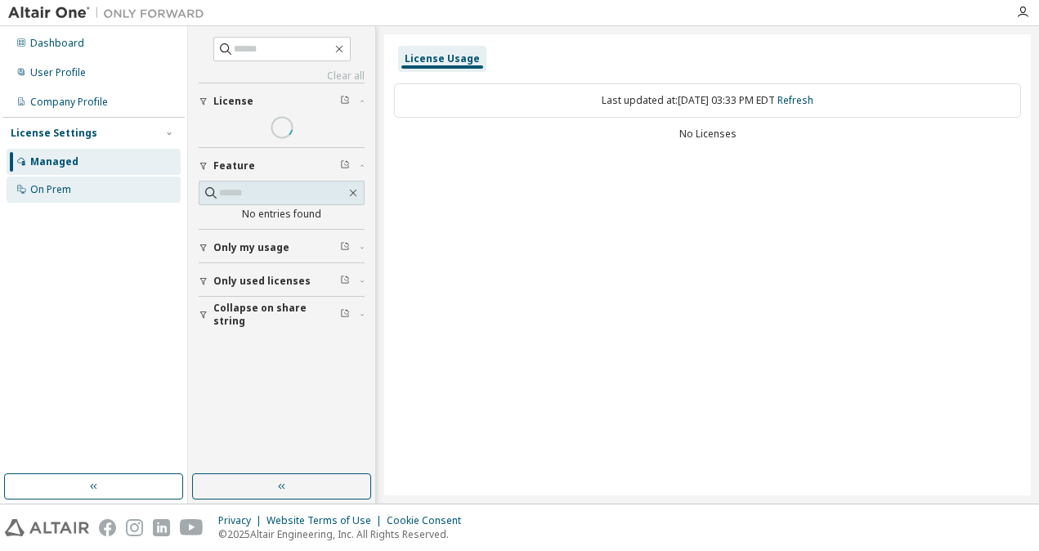
click at [83, 180] on div "On Prem" at bounding box center [94, 190] width 174 height 26
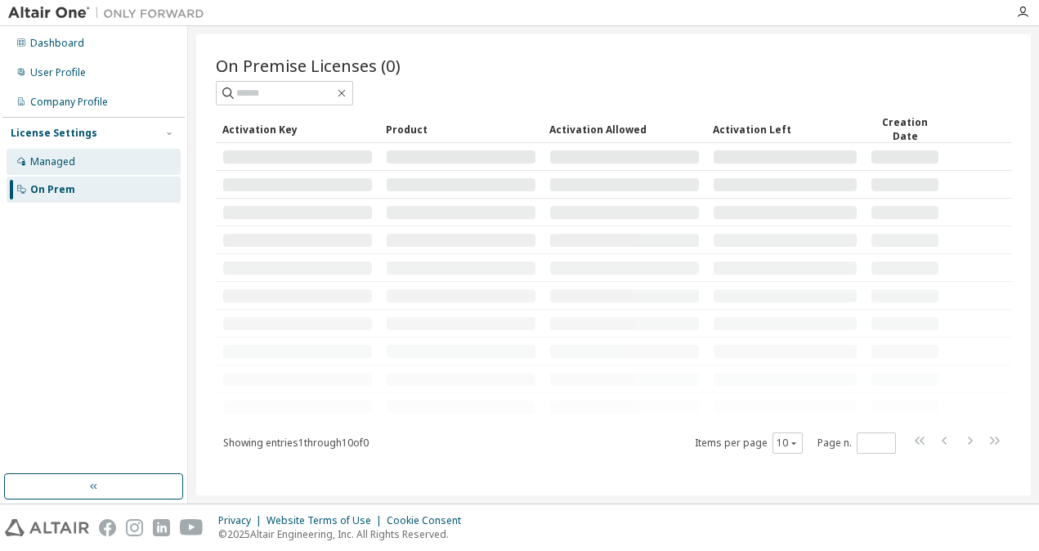
click at [70, 159] on div "Managed" at bounding box center [52, 161] width 45 height 13
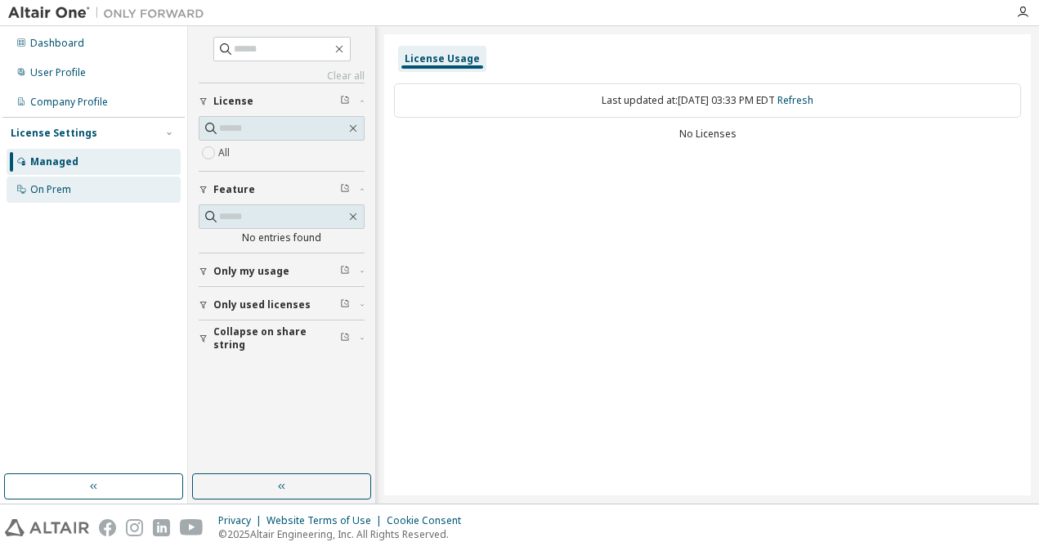
click at [77, 179] on div "On Prem" at bounding box center [94, 190] width 174 height 26
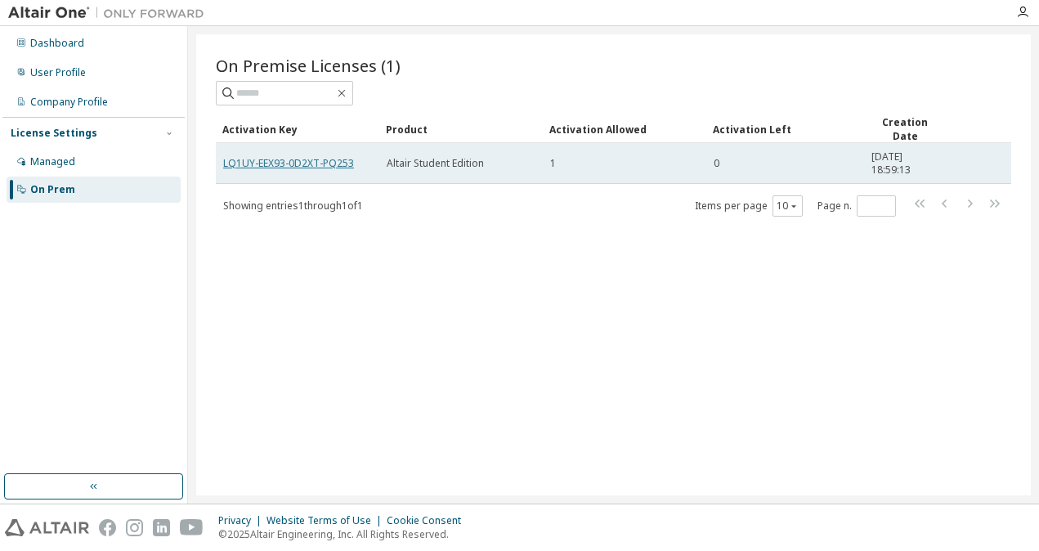
click at [323, 159] on link "LQ1UY-EEX93-0D2XT-PQ253" at bounding box center [288, 163] width 131 height 14
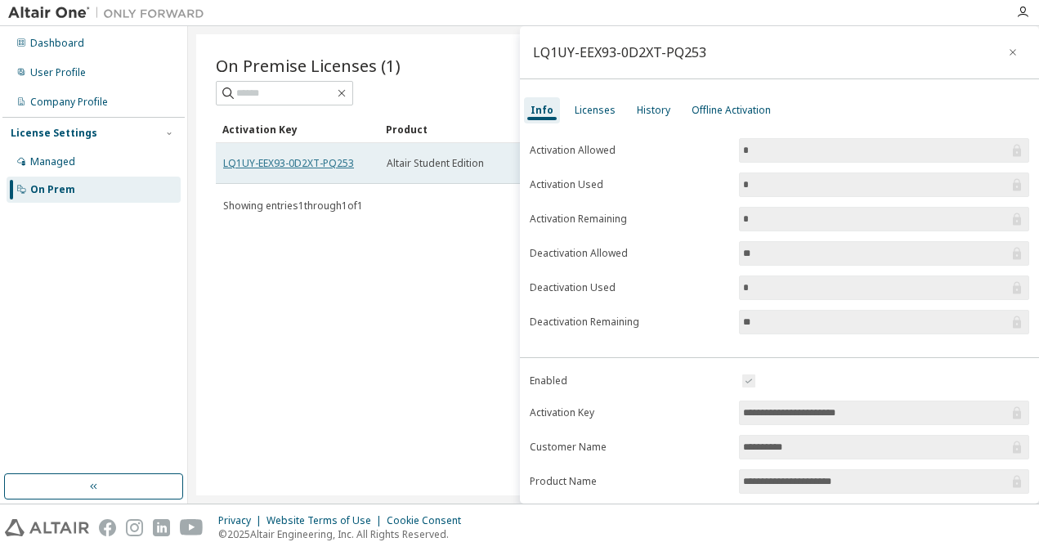
click at [320, 158] on link "LQ1UY-EEX93-0D2XT-PQ253" at bounding box center [288, 163] width 131 height 14
copy td "LQ1UY-EEX93-0D2XT-PQ253"
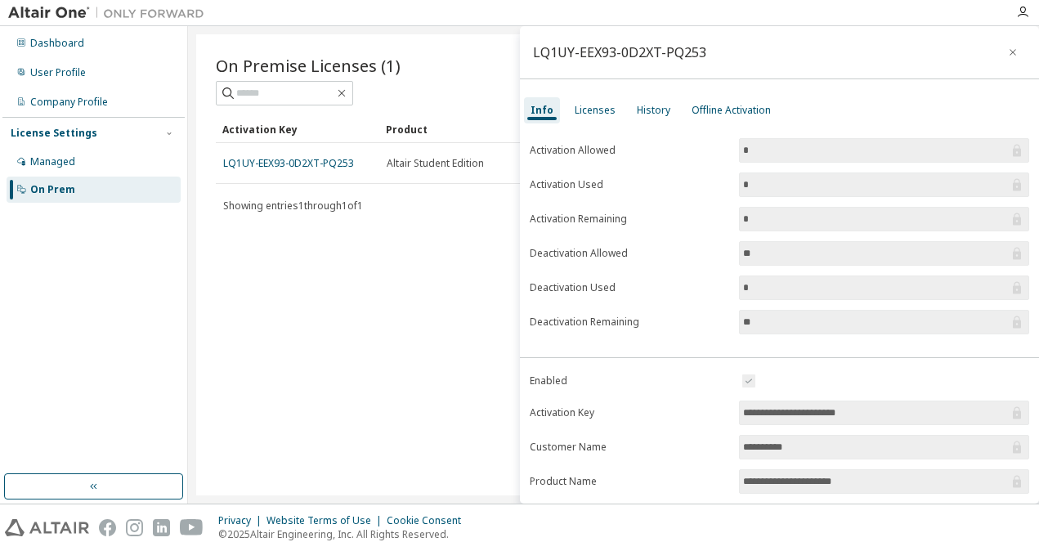
click at [476, 223] on div "On Premise Licenses (1) Clear Load Save Save As Field Operator Value Select fil…" at bounding box center [613, 264] width 835 height 461
click at [514, 110] on div "Licenses" at bounding box center [595, 110] width 41 height 13
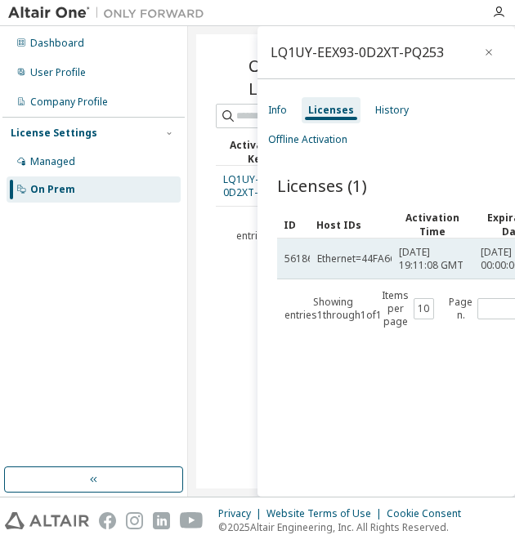
click at [332, 271] on td "Ethernet=44FA6659D2CF" at bounding box center [351, 259] width 82 height 41
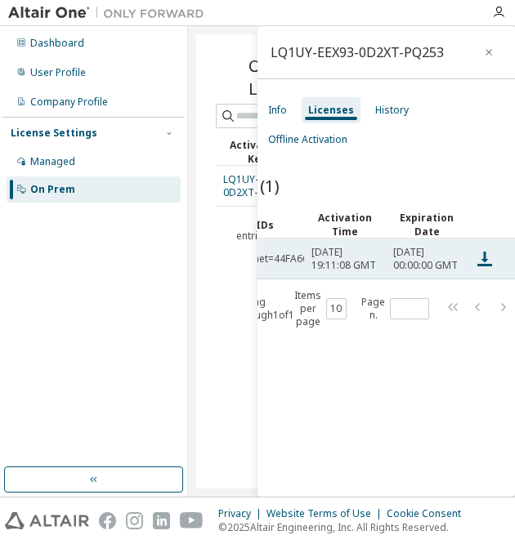
scroll to position [0, 90]
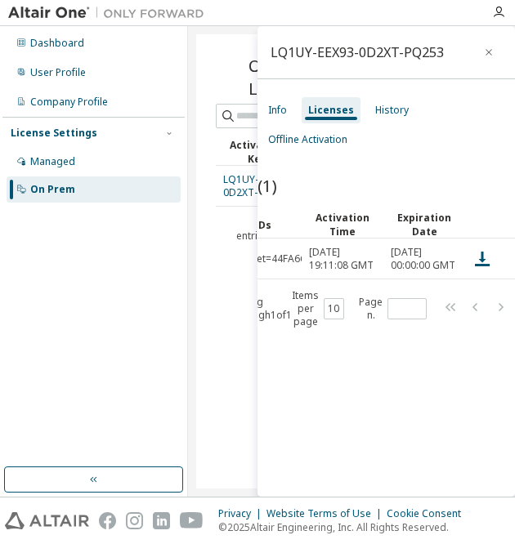
click at [345, 47] on div "LQ1UY-EEX93-0D2XT-PQ253" at bounding box center [357, 52] width 173 height 13
copy div "LQ1UY-EEX93-0D2XT-PQ253"
